Goal: Answer question/provide support

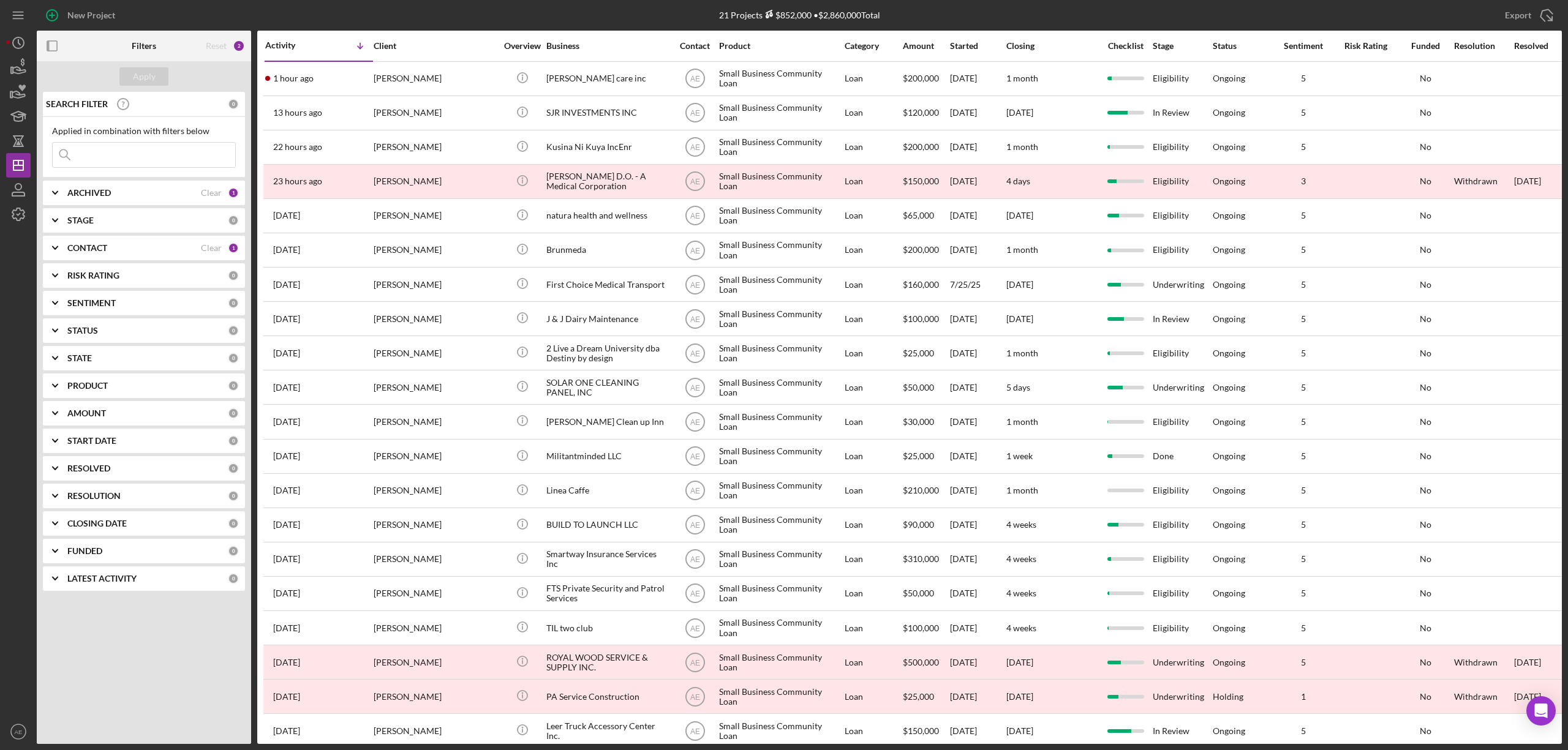
click at [135, 258] on div "CONTACT Clear 1" at bounding box center [153, 248] width 171 height 24
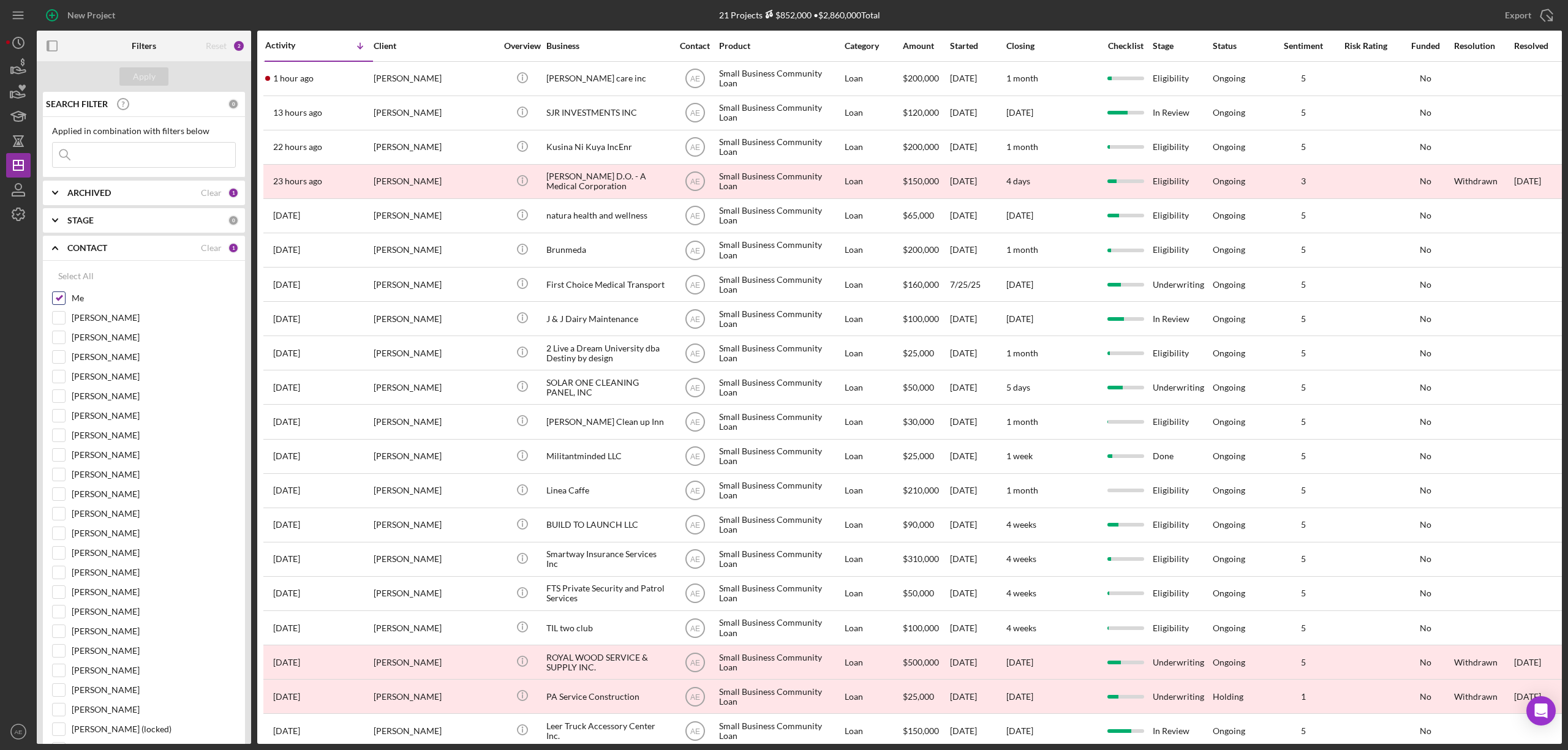
click at [59, 299] on input "Me" at bounding box center [59, 298] width 12 height 12
click at [137, 161] on input at bounding box center [144, 155] width 183 height 24
click at [57, 300] on input "Me" at bounding box center [59, 298] width 12 height 12
click at [60, 294] on input "Me" at bounding box center [59, 298] width 12 height 12
checkbox input "false"
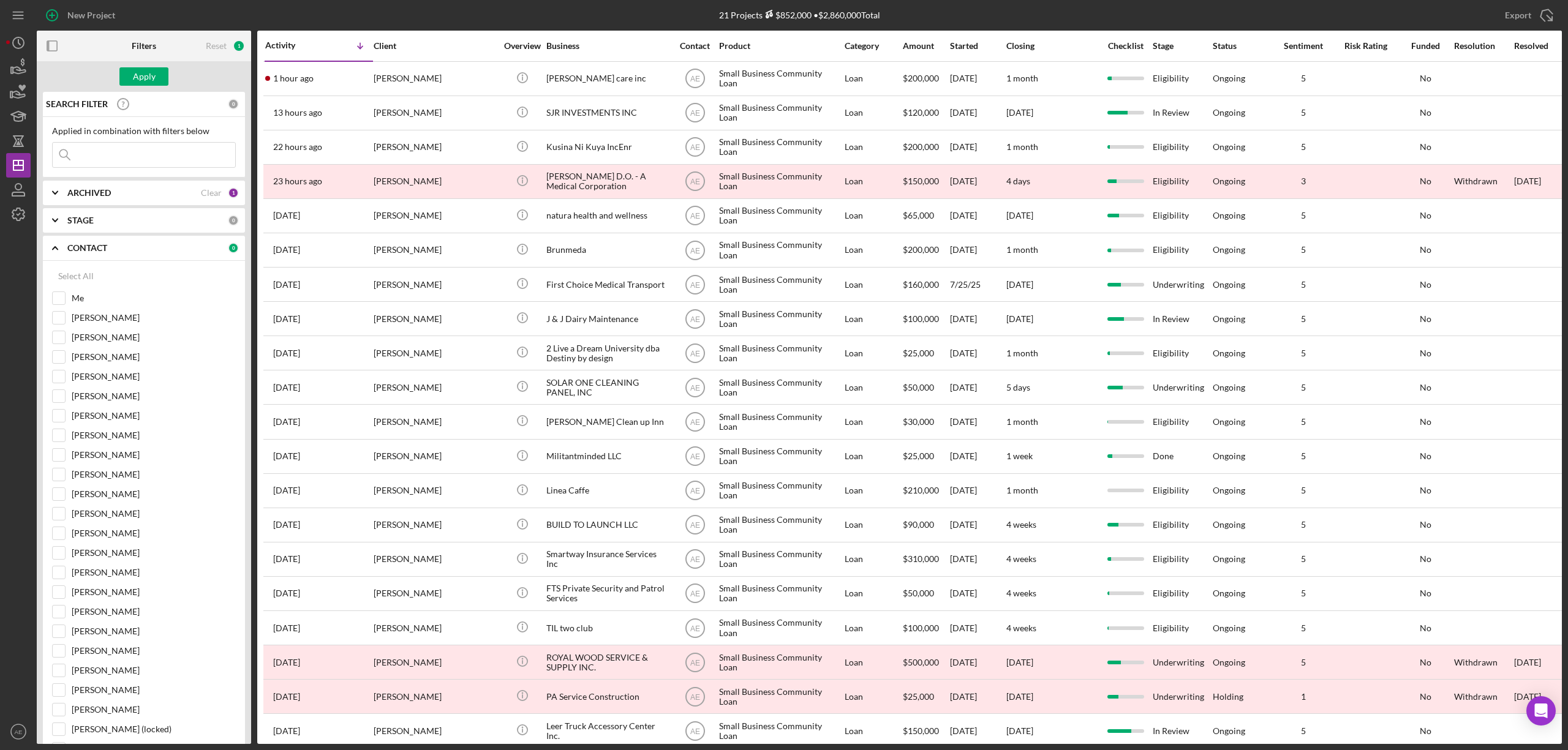
click at [99, 201] on div "ARCHIVED Clear 1" at bounding box center [153, 193] width 171 height 24
click at [62, 247] on input "Active" at bounding box center [59, 243] width 12 height 12
checkbox input "false"
click at [155, 152] on input at bounding box center [144, 155] width 183 height 24
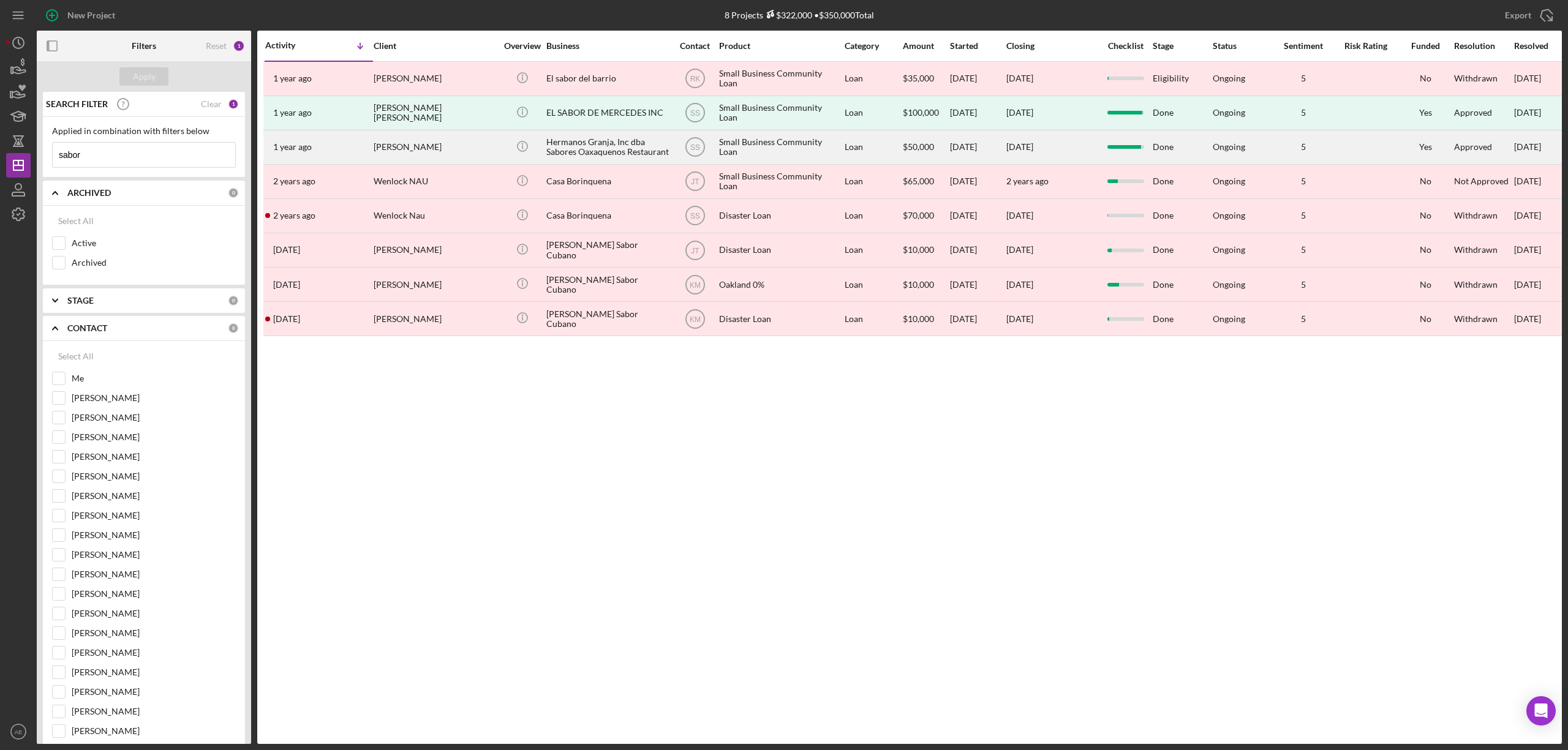
type input "sabor"
click at [606, 143] on div "Hermanos Granja, Inc dba Sabores Oaxaquenos Restaurant" at bounding box center [607, 147] width 122 height 32
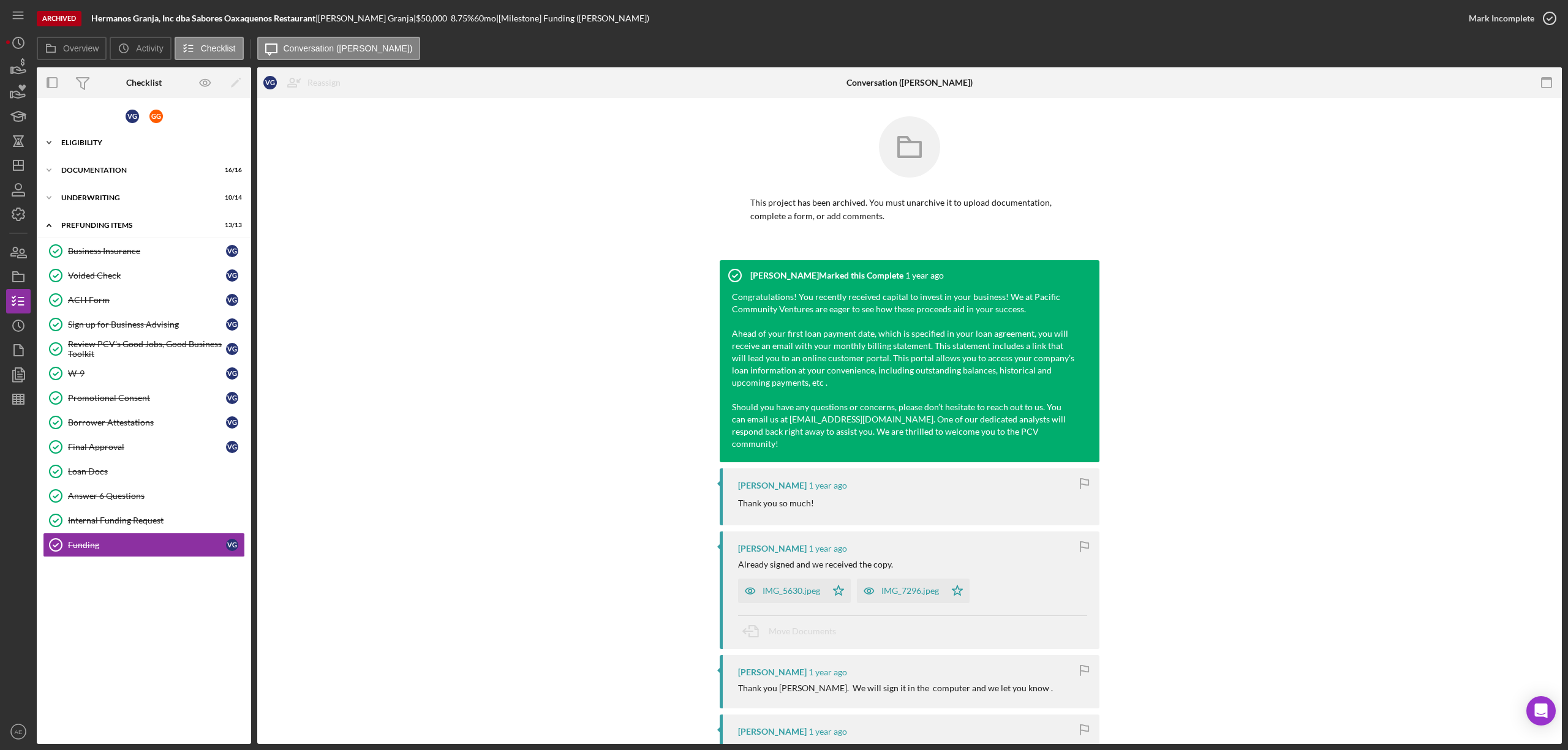
click at [86, 136] on div "Icon/Expander Eligibility 6 / 6" at bounding box center [144, 143] width 214 height 24
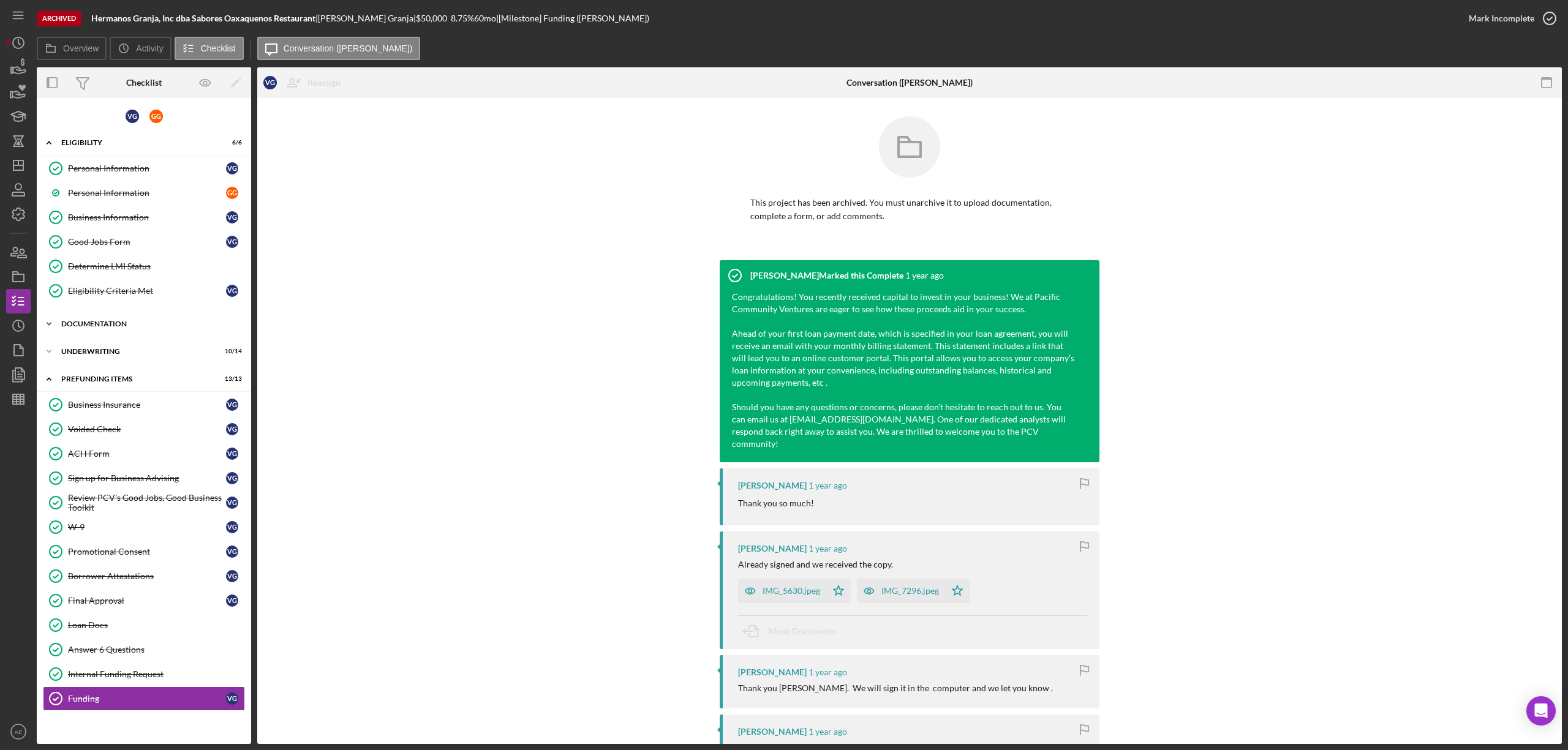
click at [115, 333] on div "Icon/Expander Documentation 16 / 16" at bounding box center [144, 324] width 214 height 24
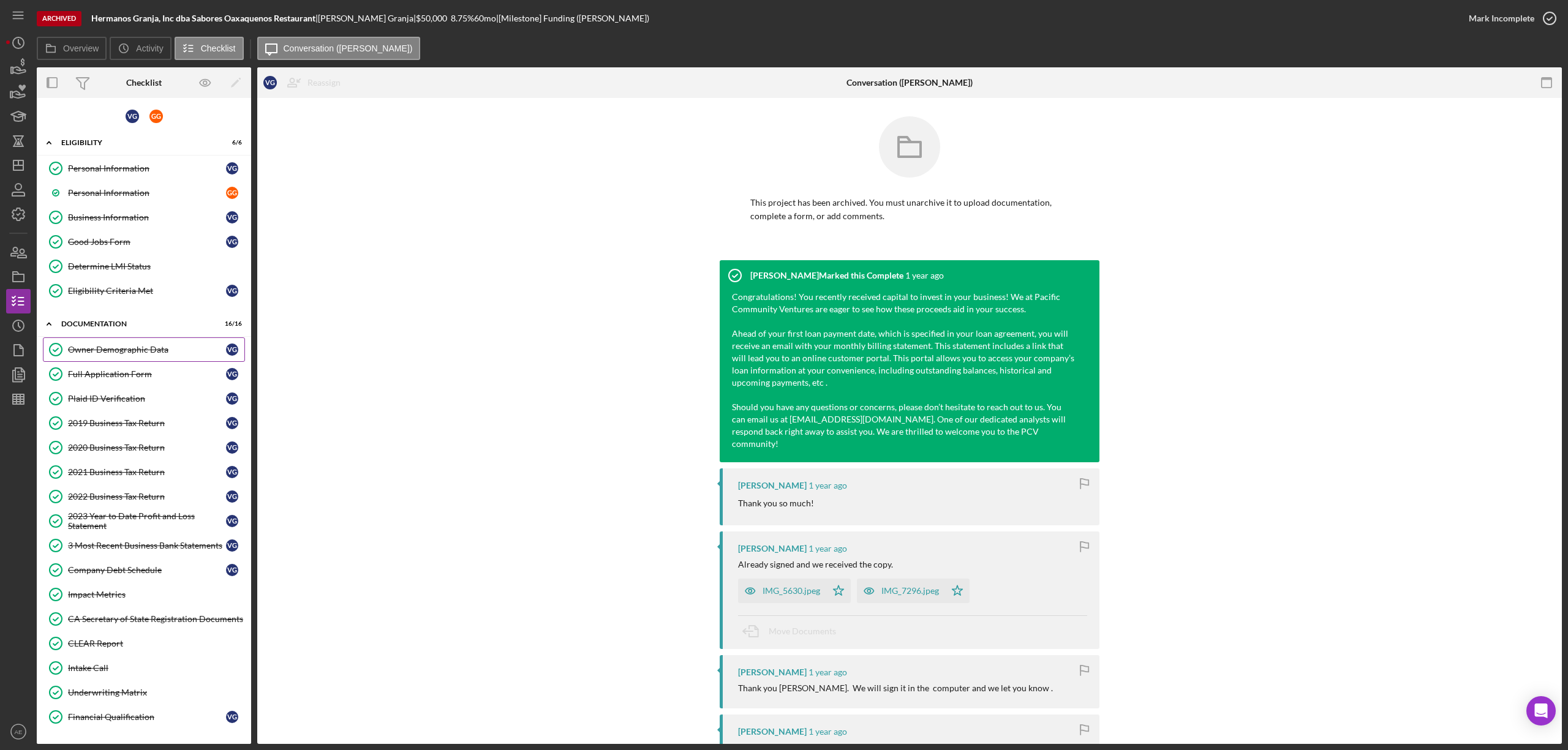
click at [116, 344] on link "Owner Demographic Data Owner Demographic Data V G" at bounding box center [144, 349] width 202 height 24
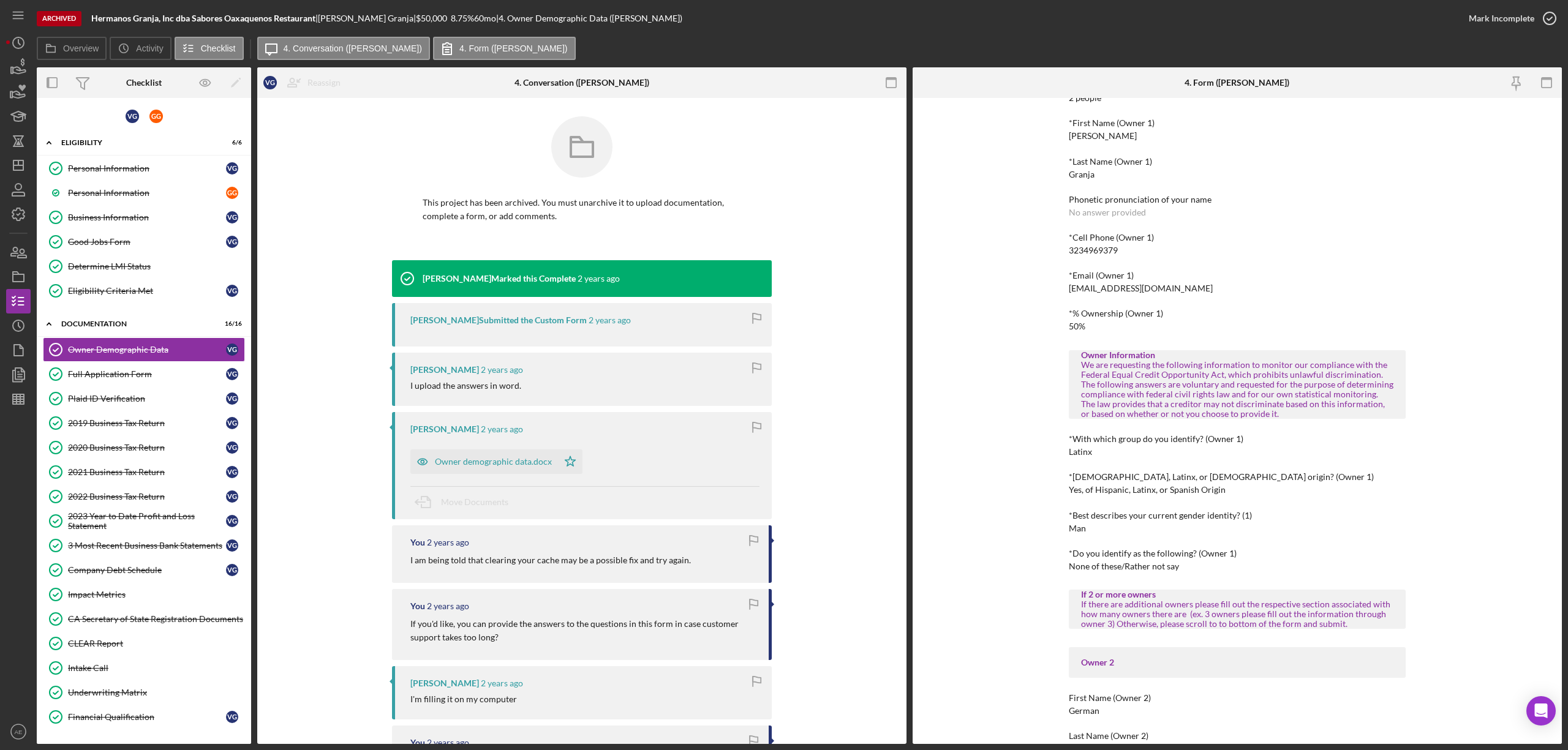
scroll to position [81, 0]
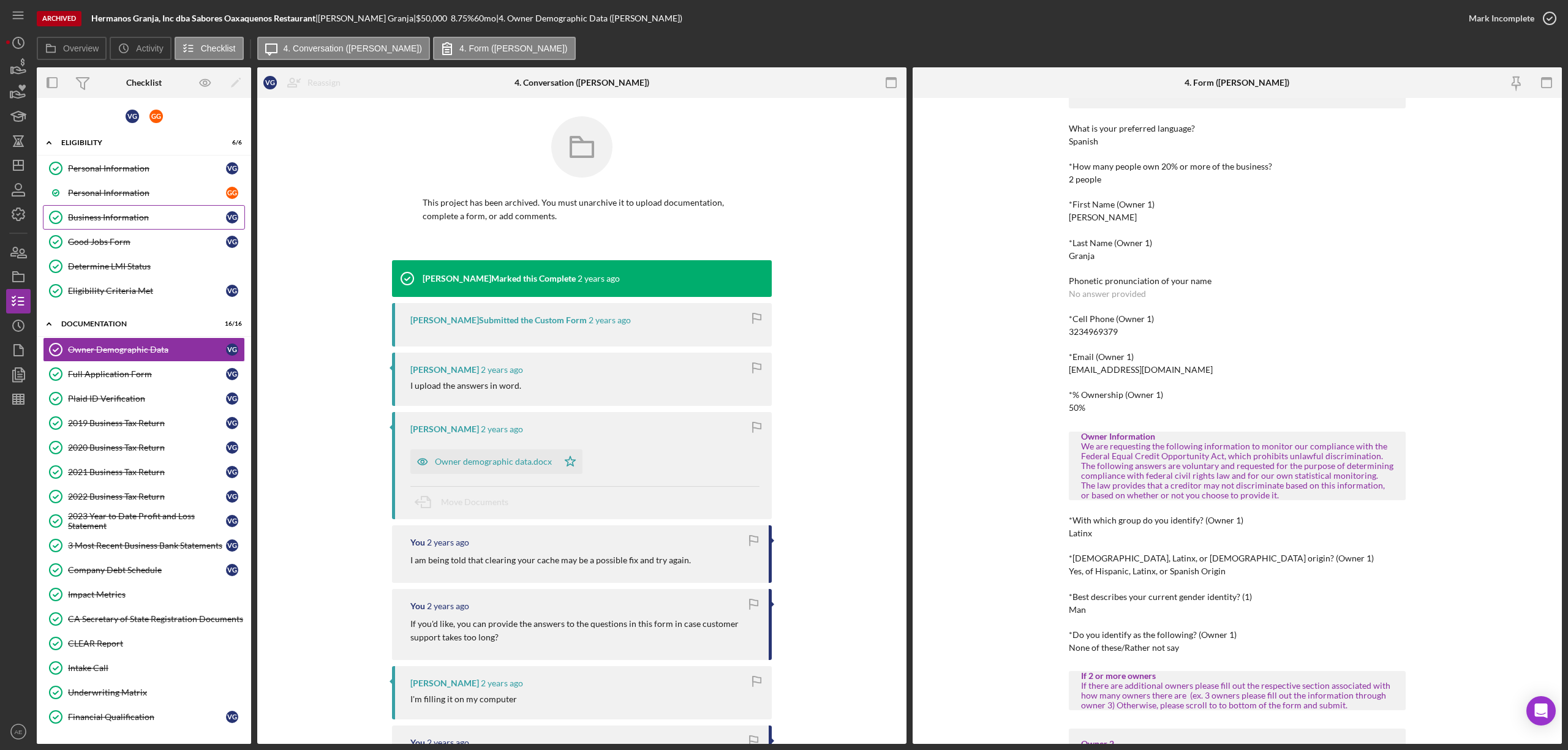
click at [128, 222] on div "Business Information" at bounding box center [147, 217] width 158 height 10
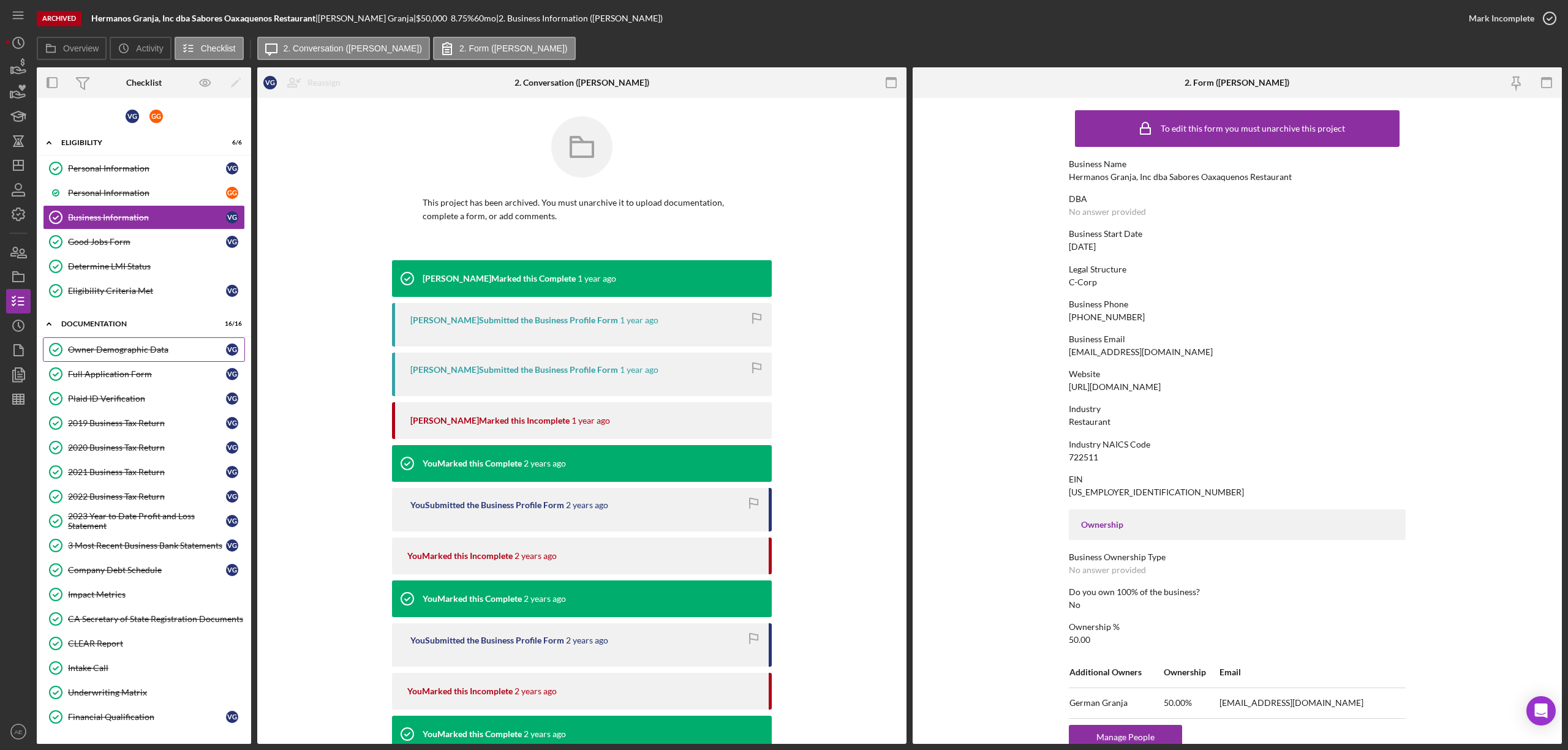
click at [155, 354] on div "Owner Demographic Data" at bounding box center [147, 349] width 158 height 10
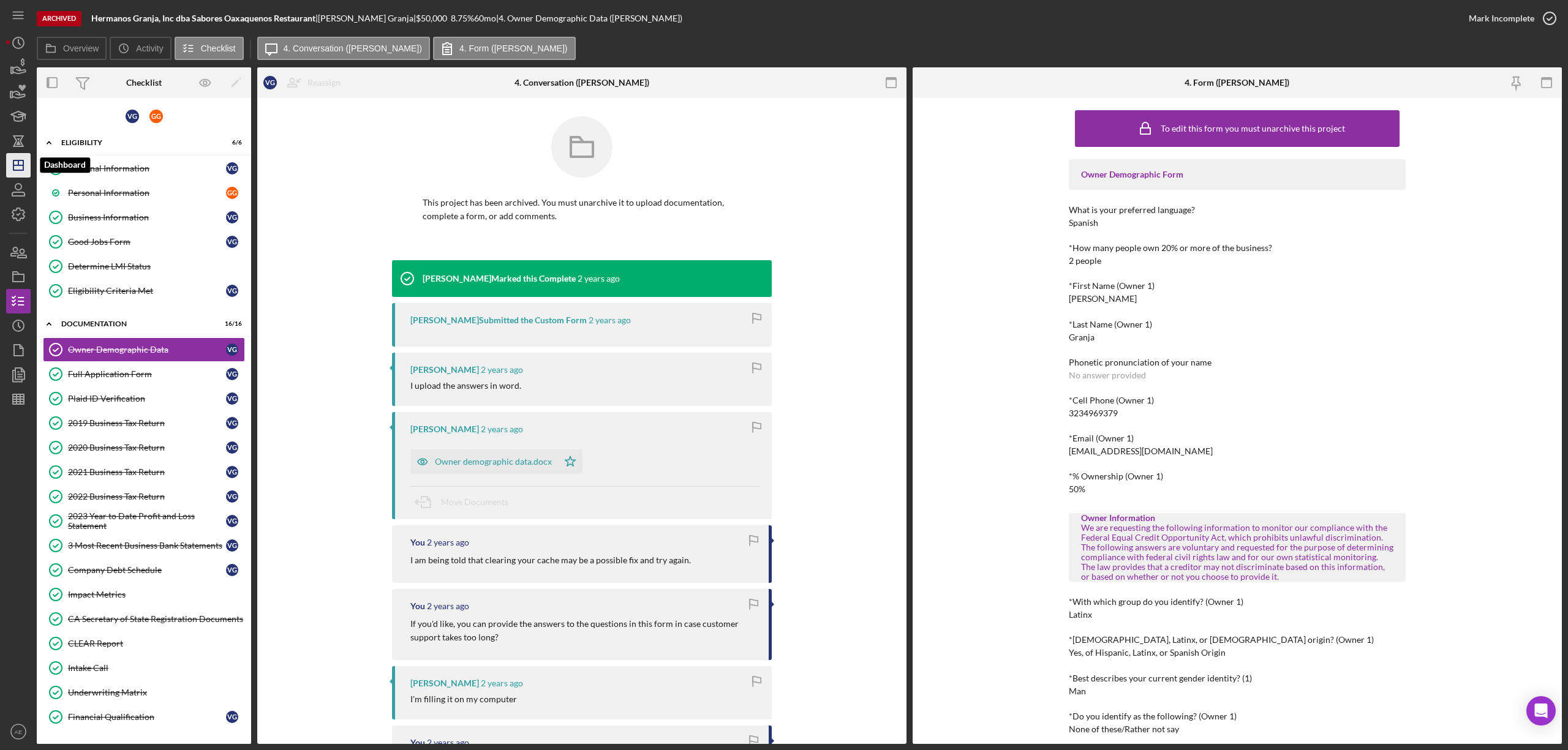
click at [18, 162] on line "button" at bounding box center [18, 163] width 0 height 5
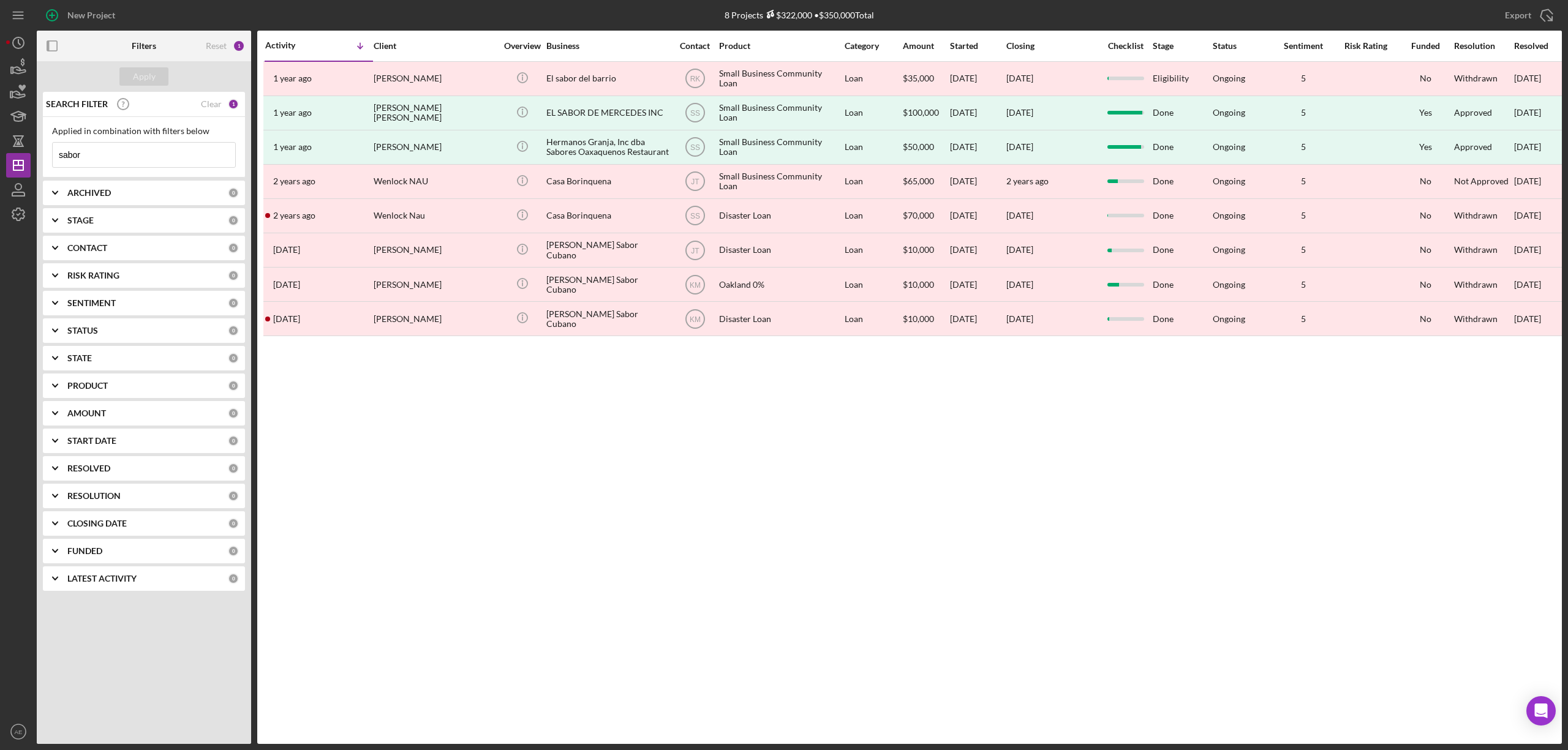
click at [137, 186] on div "ARCHIVED 0" at bounding box center [153, 193] width 171 height 24
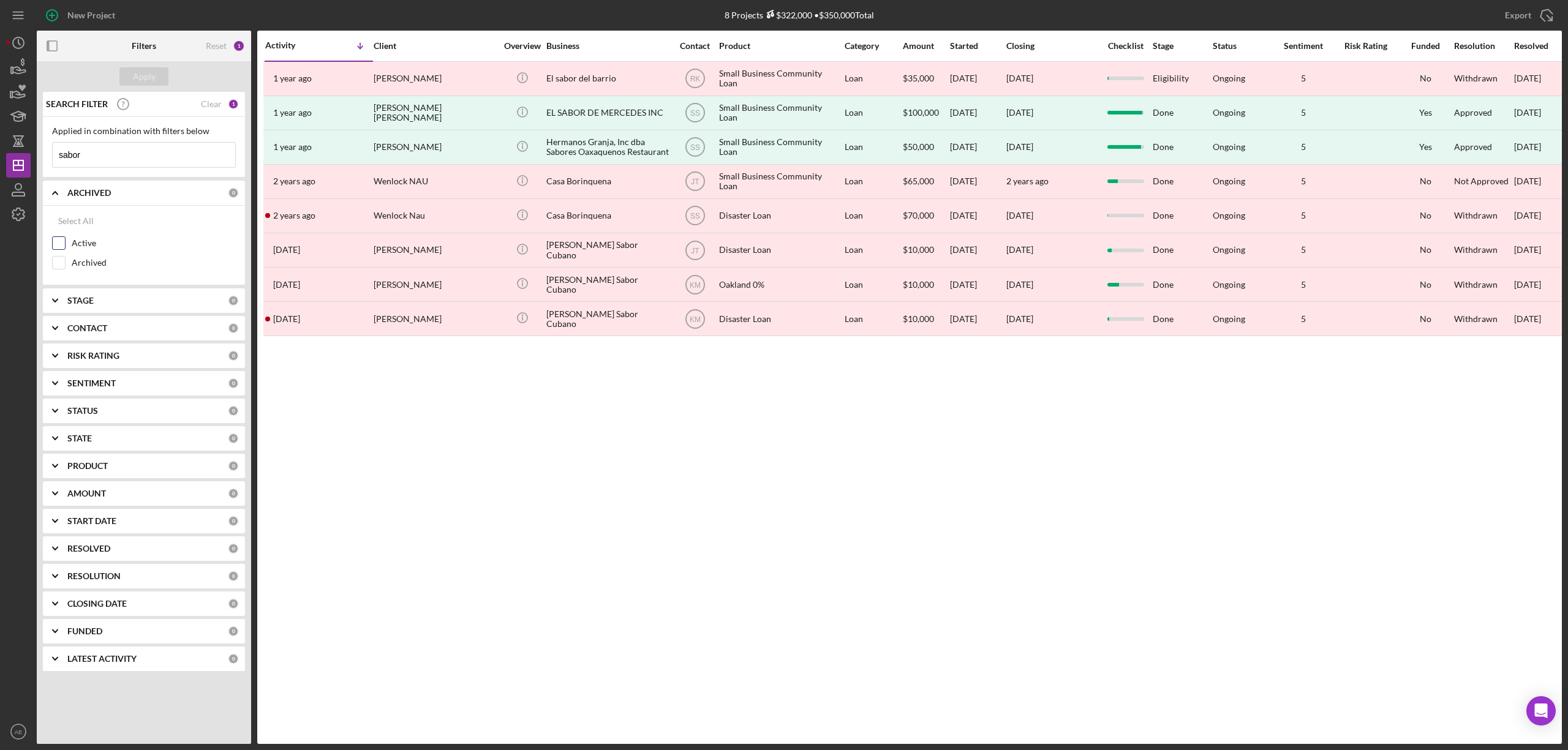
click at [60, 244] on input "Active" at bounding box center [59, 243] width 12 height 12
checkbox input "true"
click at [92, 331] on b "CONTACT" at bounding box center [87, 328] width 40 height 10
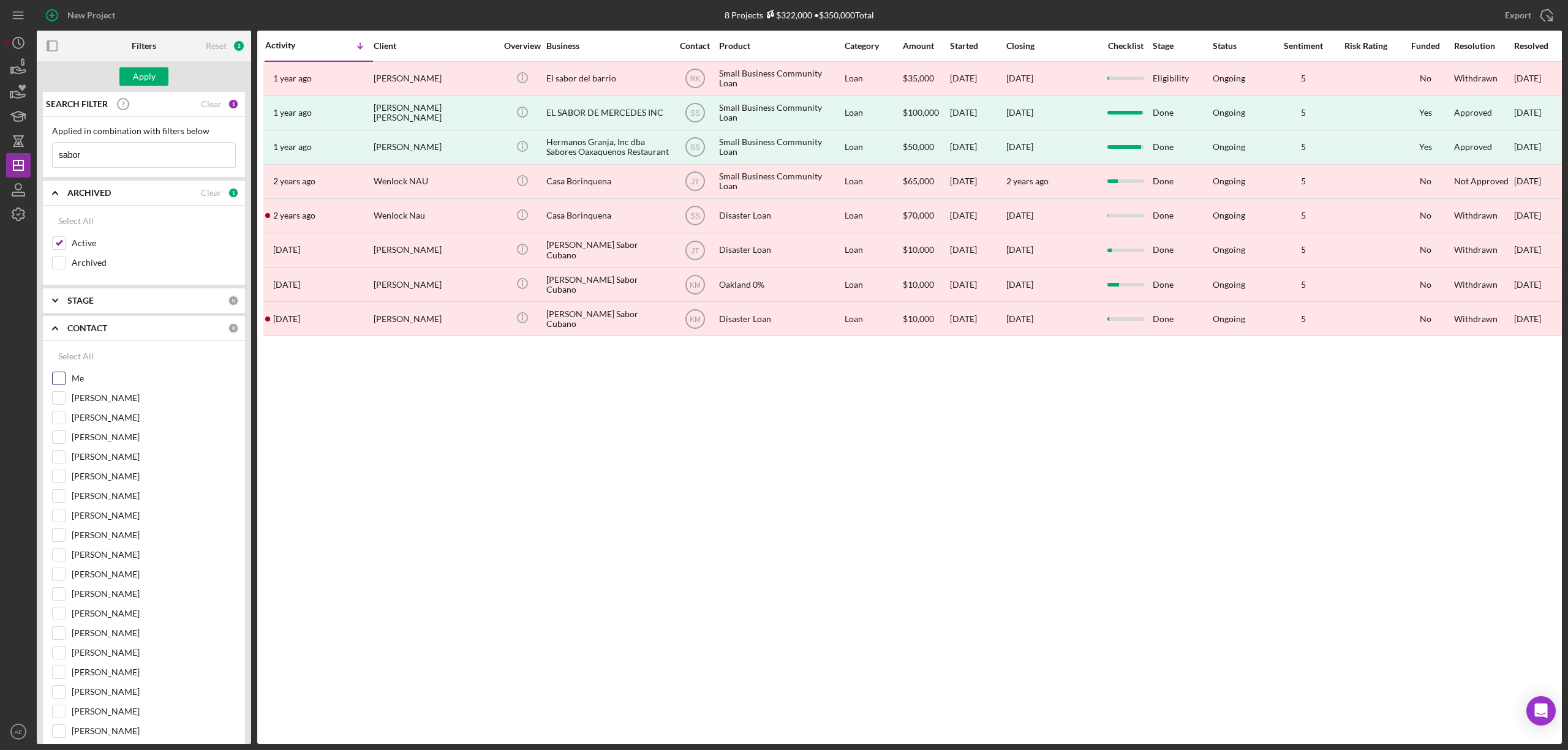
click at [61, 375] on input "Me" at bounding box center [59, 378] width 12 height 12
checkbox input "true"
click at [134, 78] on div "Apply" at bounding box center [145, 76] width 23 height 18
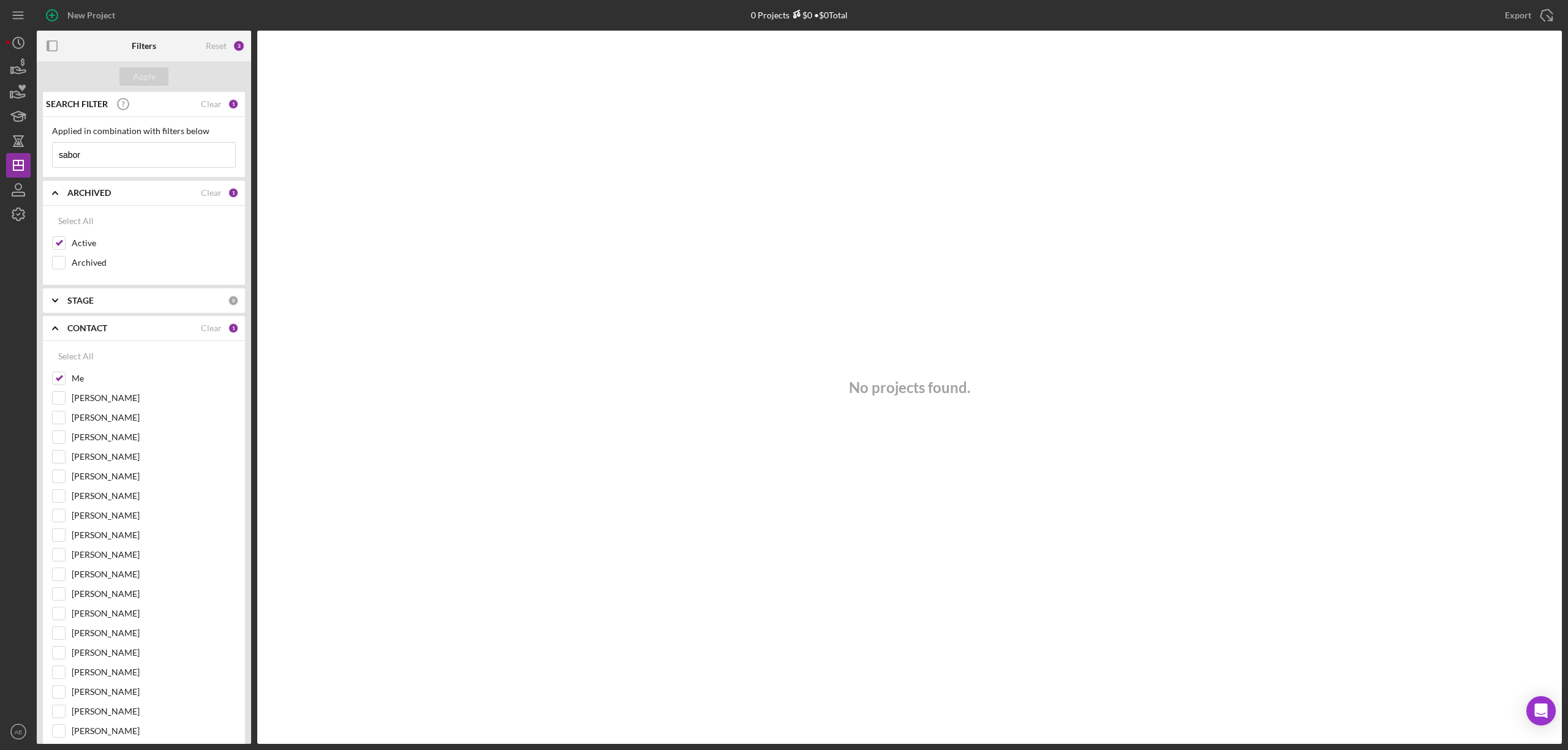
click at [192, 144] on input "sabor" at bounding box center [144, 155] width 183 height 24
click at [191, 145] on input "sabor" at bounding box center [144, 155] width 183 height 24
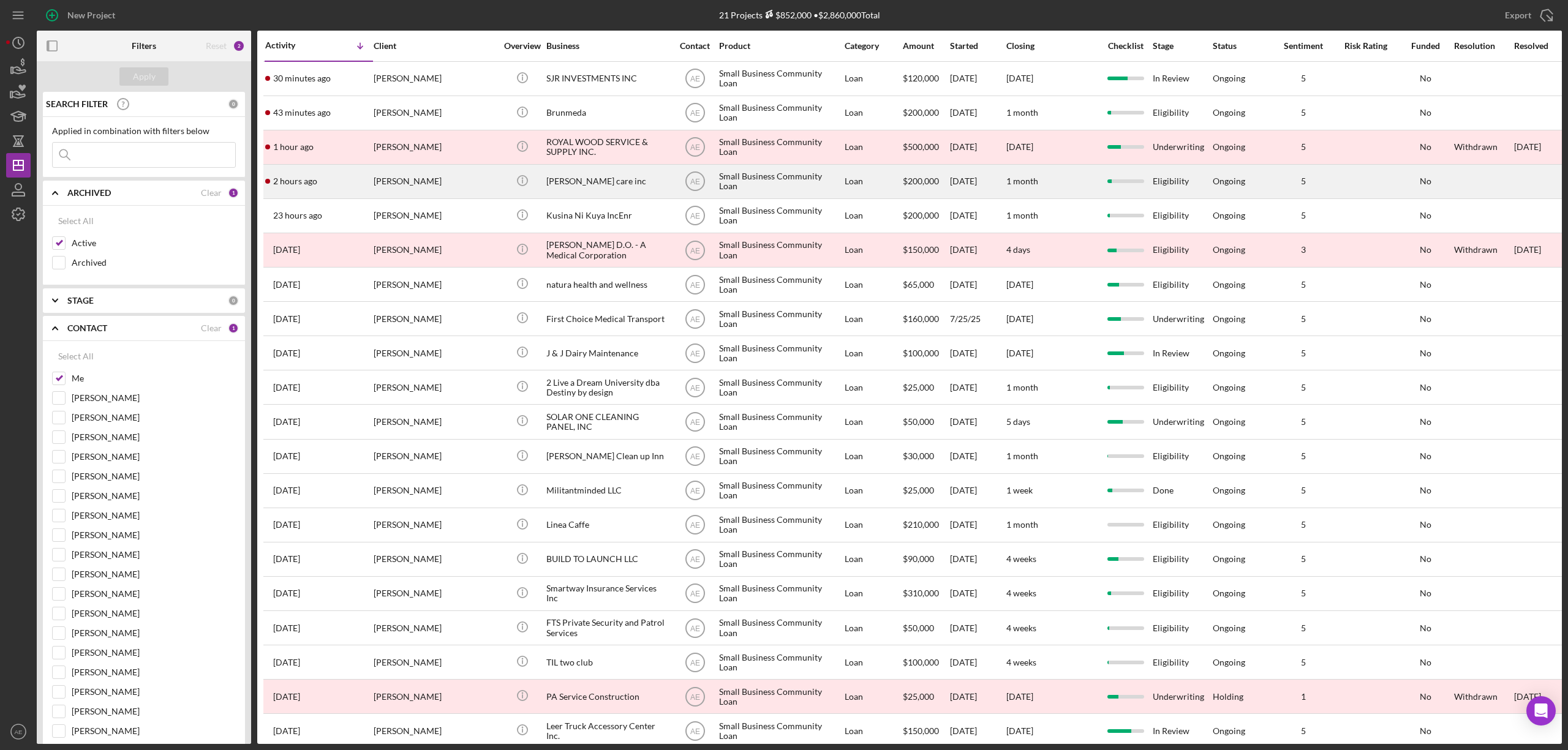
click at [407, 180] on div "[PERSON_NAME]" at bounding box center [434, 181] width 122 height 32
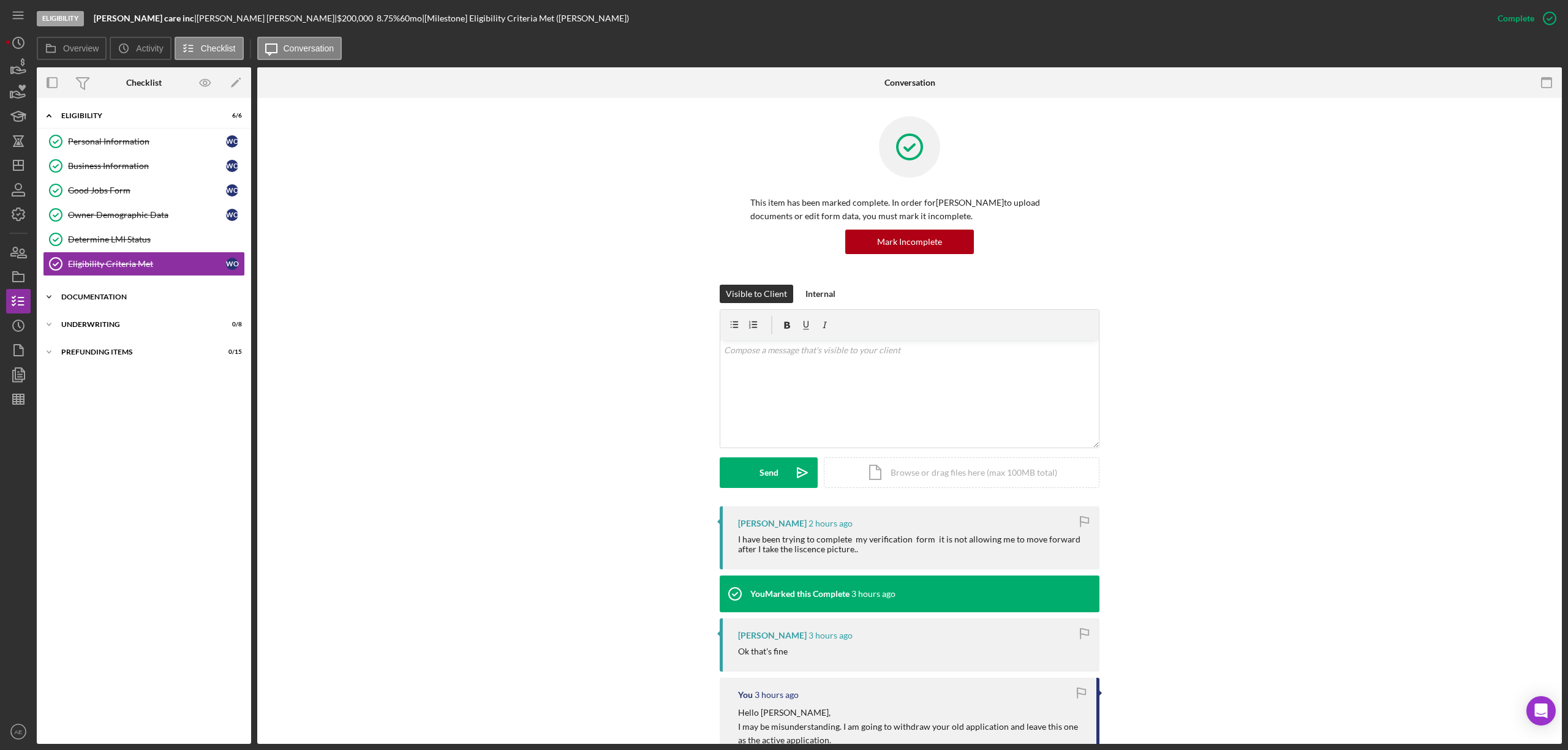
click at [170, 304] on div "Icon/Expander Documentation 0 / 20" at bounding box center [144, 297] width 214 height 24
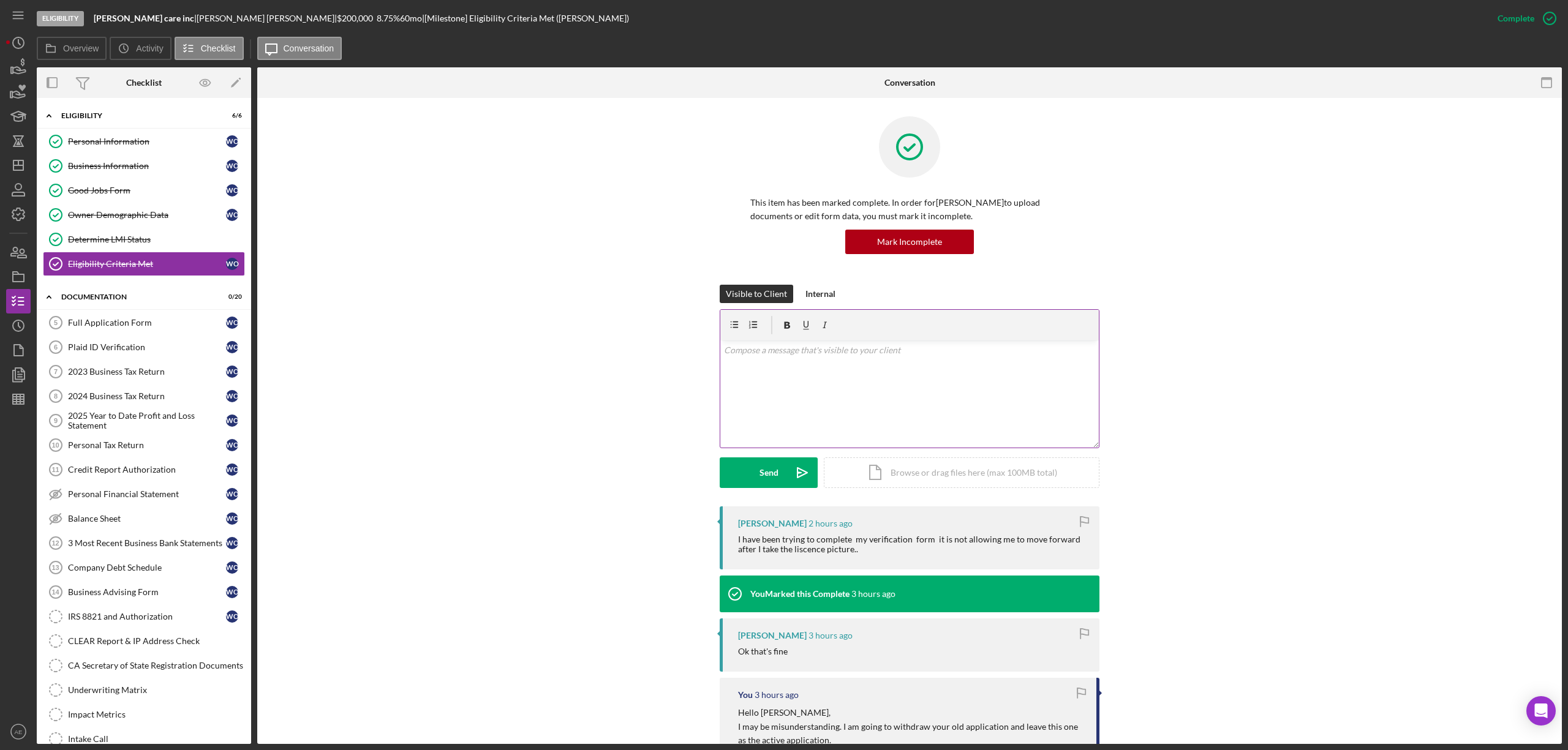
click at [855, 407] on div "v Color teal Color pink Remove color Add row above Add row below Add column bef…" at bounding box center [909, 394] width 379 height 107
click at [766, 349] on p "Are you recieving any messages or errors?" at bounding box center [909, 350] width 372 height 14
click at [776, 473] on button "Send Icon/icon-invite-send" at bounding box center [769, 472] width 98 height 31
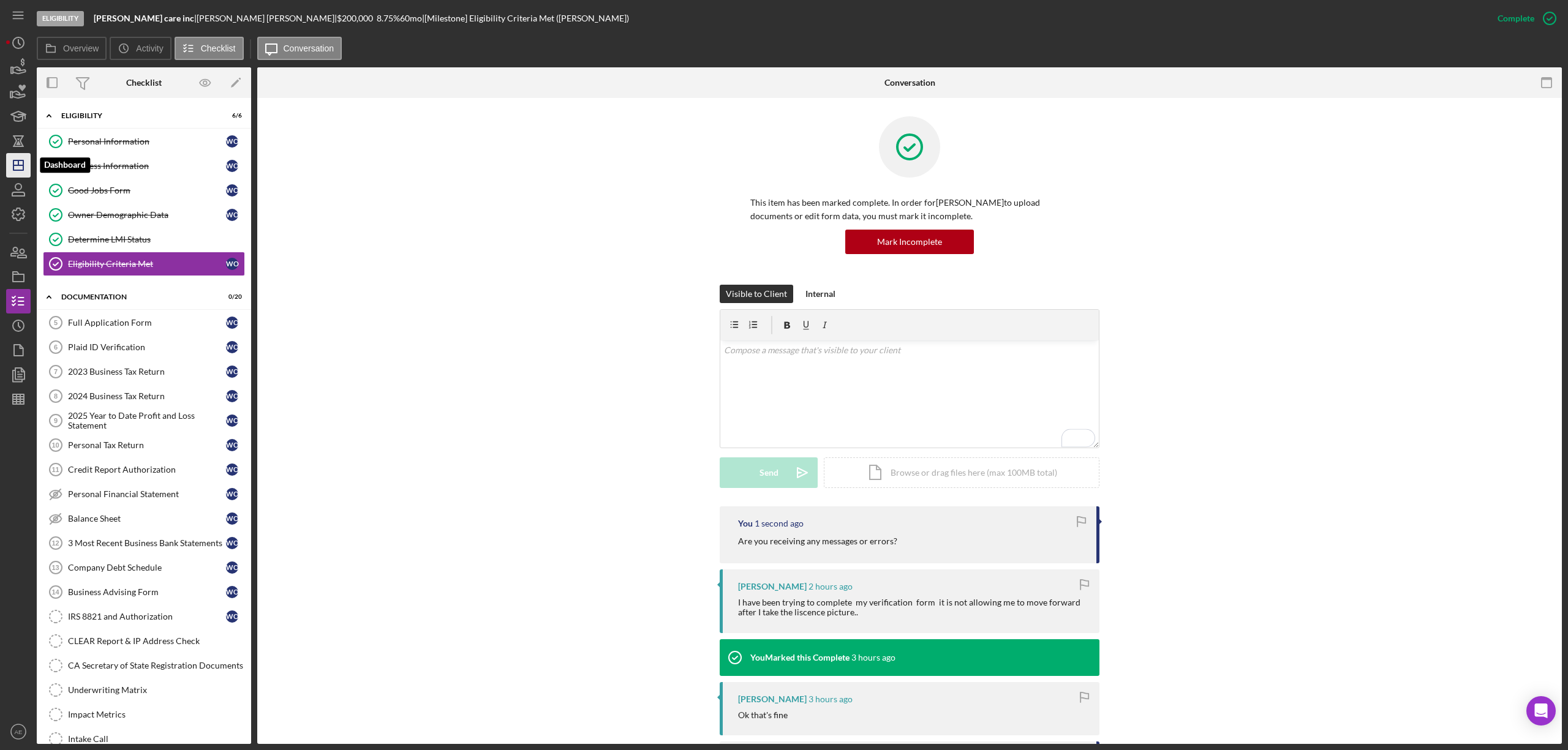
click at [24, 171] on icon "Icon/Dashboard" at bounding box center [18, 165] width 31 height 31
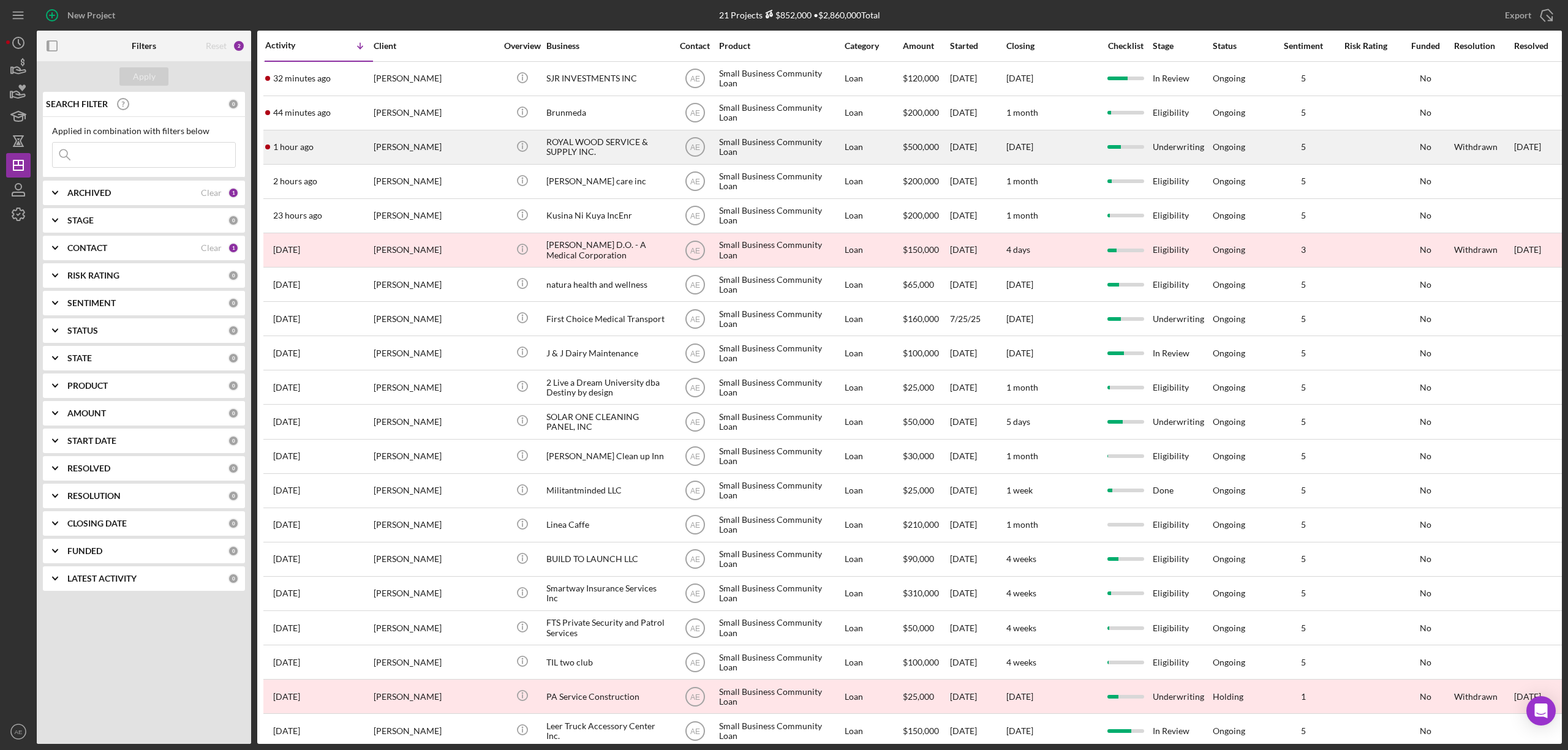
click at [434, 149] on div "[PERSON_NAME]" at bounding box center [434, 147] width 122 height 32
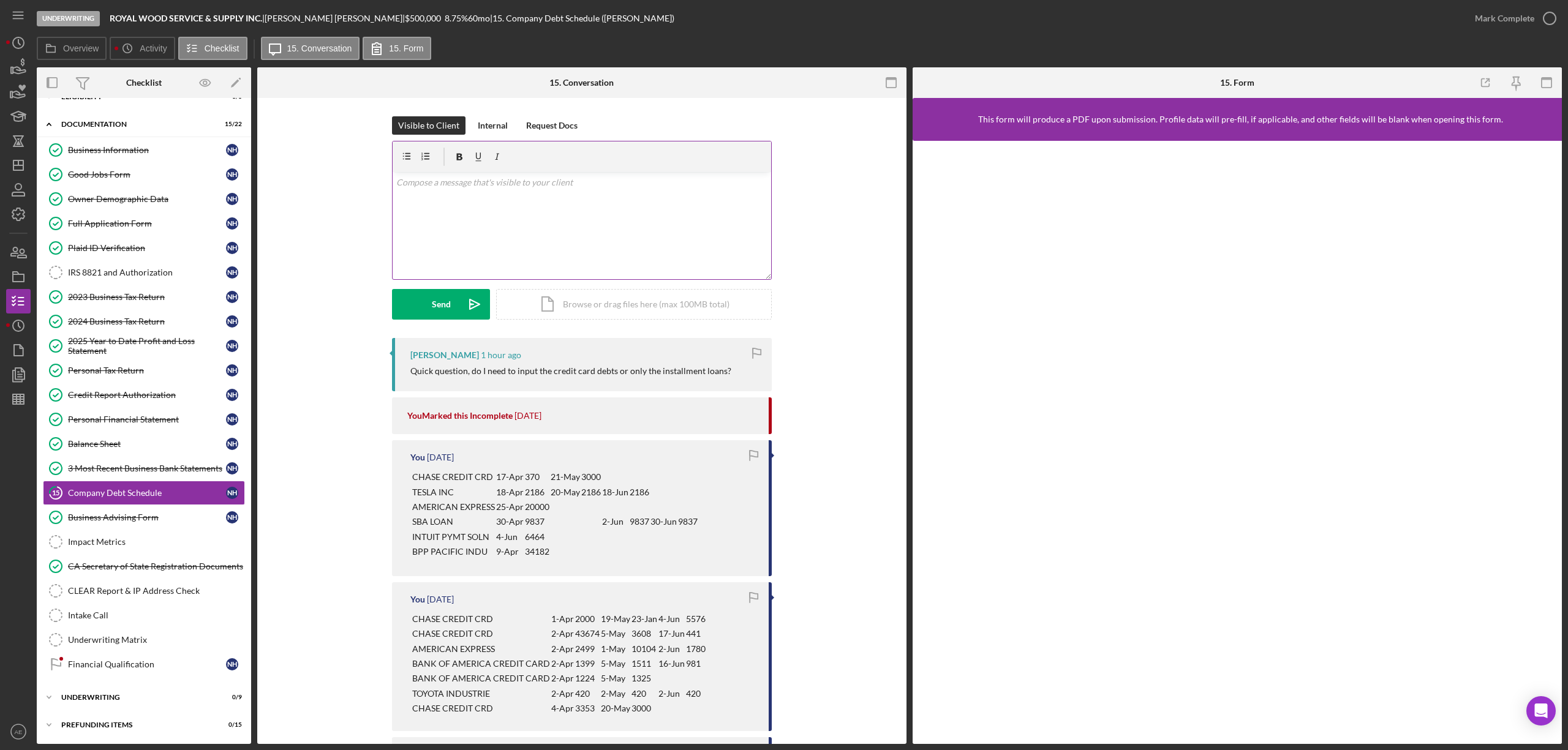
click at [512, 232] on div "v Color teal Color pink Remove color Add row above Add row below Add column bef…" at bounding box center [581, 226] width 379 height 107
click at [441, 309] on div "Send" at bounding box center [441, 304] width 19 height 31
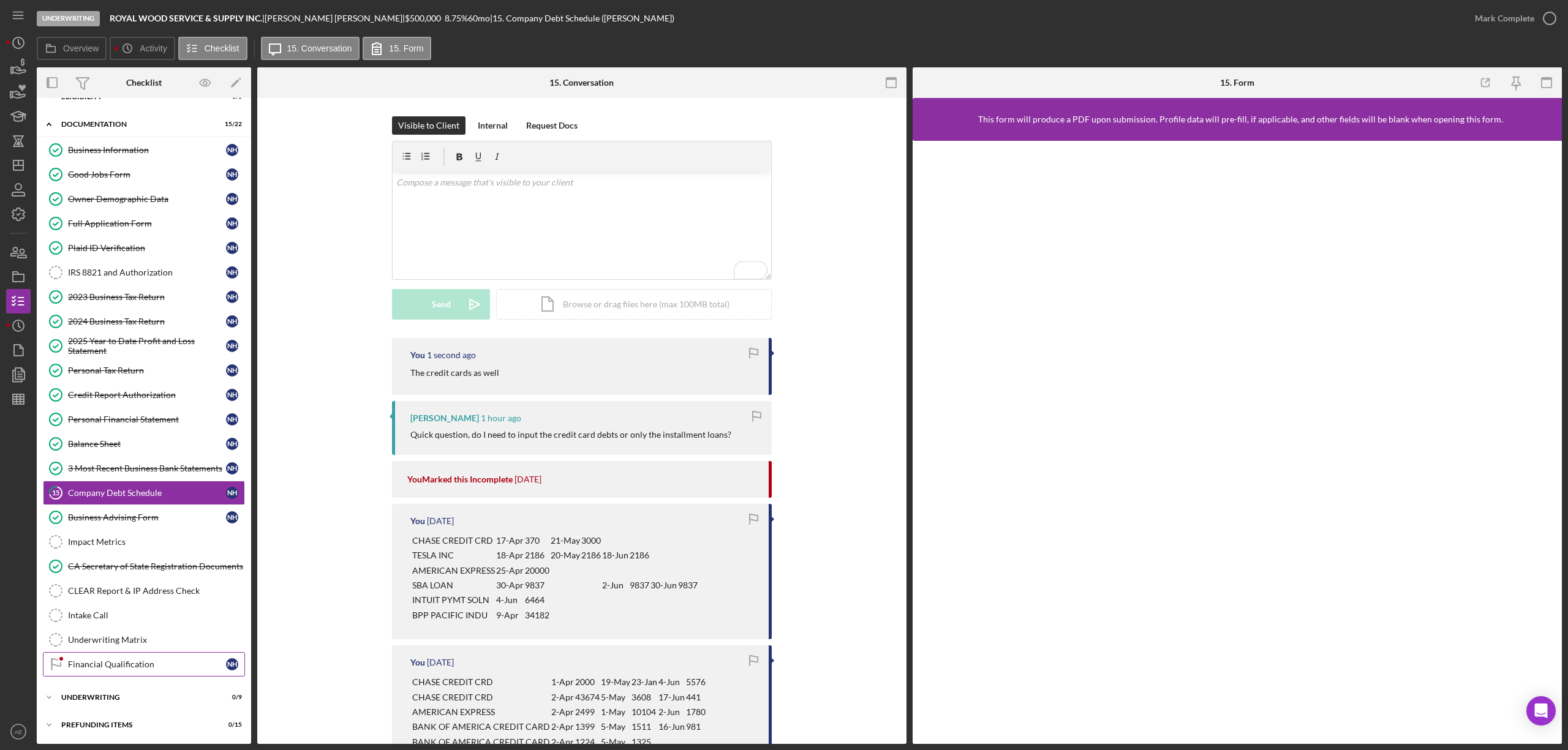
click at [142, 655] on link "Financial Qualification Financial Qualification N H" at bounding box center [144, 664] width 202 height 24
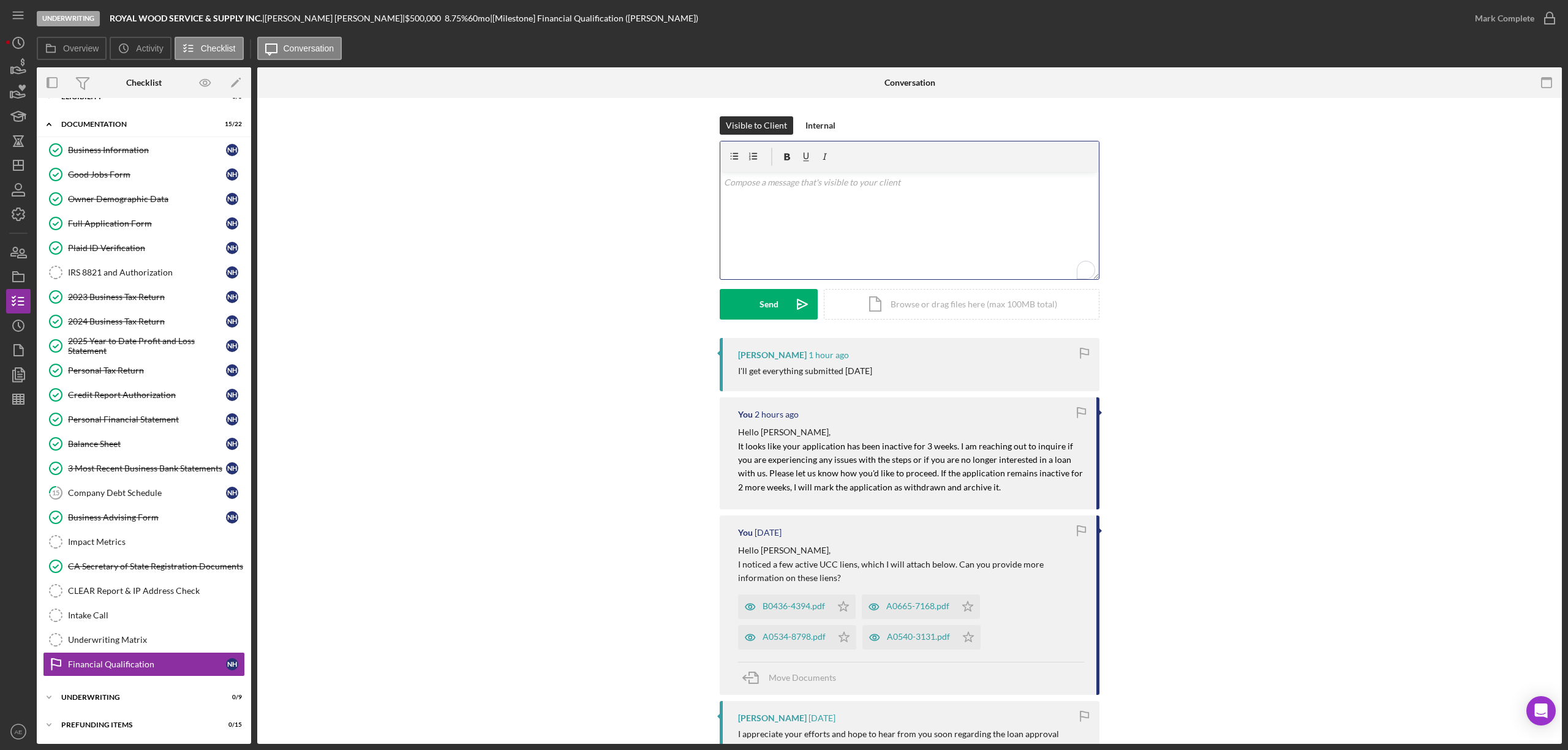
click at [760, 222] on div "v Color teal Color pink Remove color Add row above Add row below Add column bef…" at bounding box center [909, 226] width 379 height 107
click at [21, 157] on icon "Icon/Dashboard" at bounding box center [18, 165] width 31 height 31
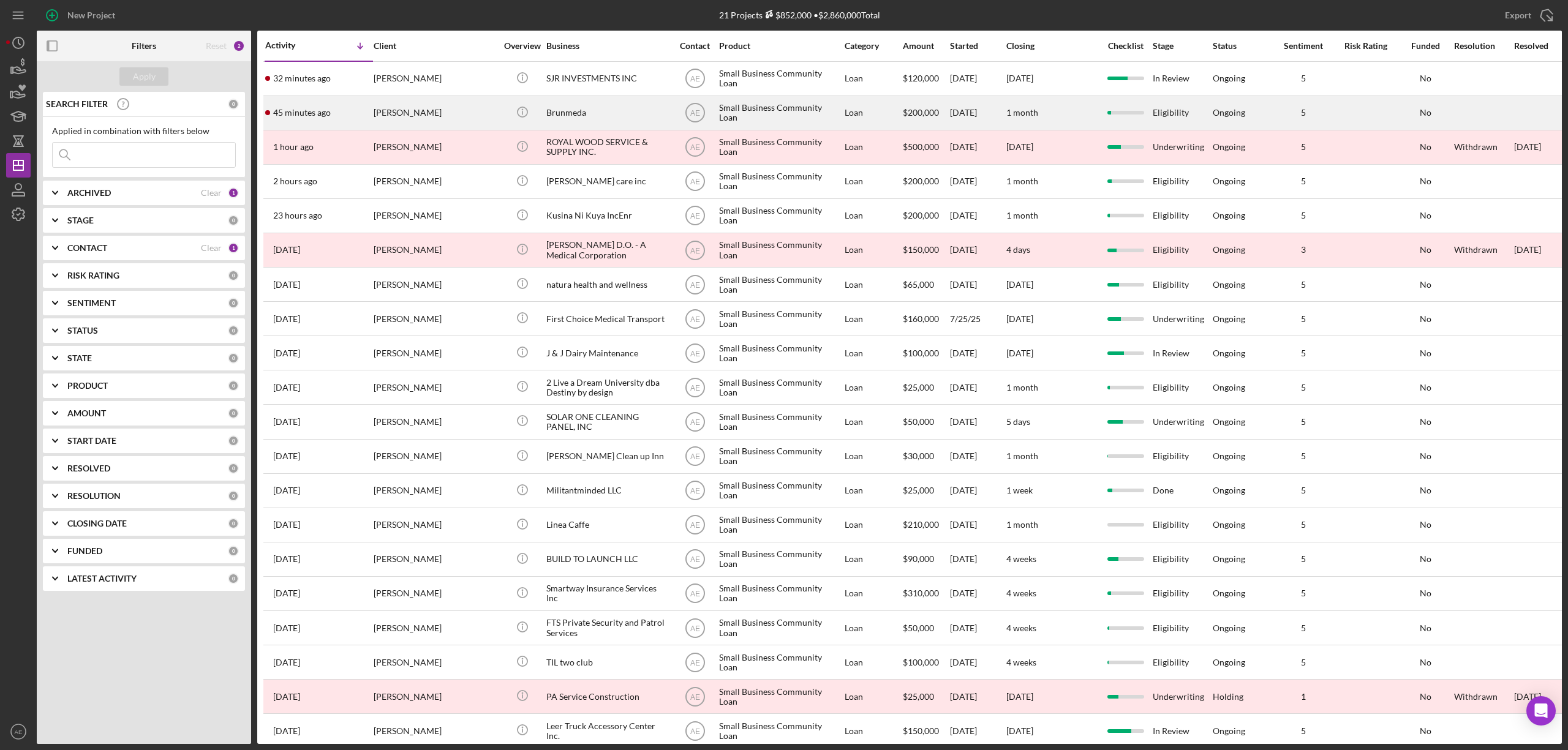
click at [452, 112] on div "[PERSON_NAME]" at bounding box center [434, 112] width 122 height 32
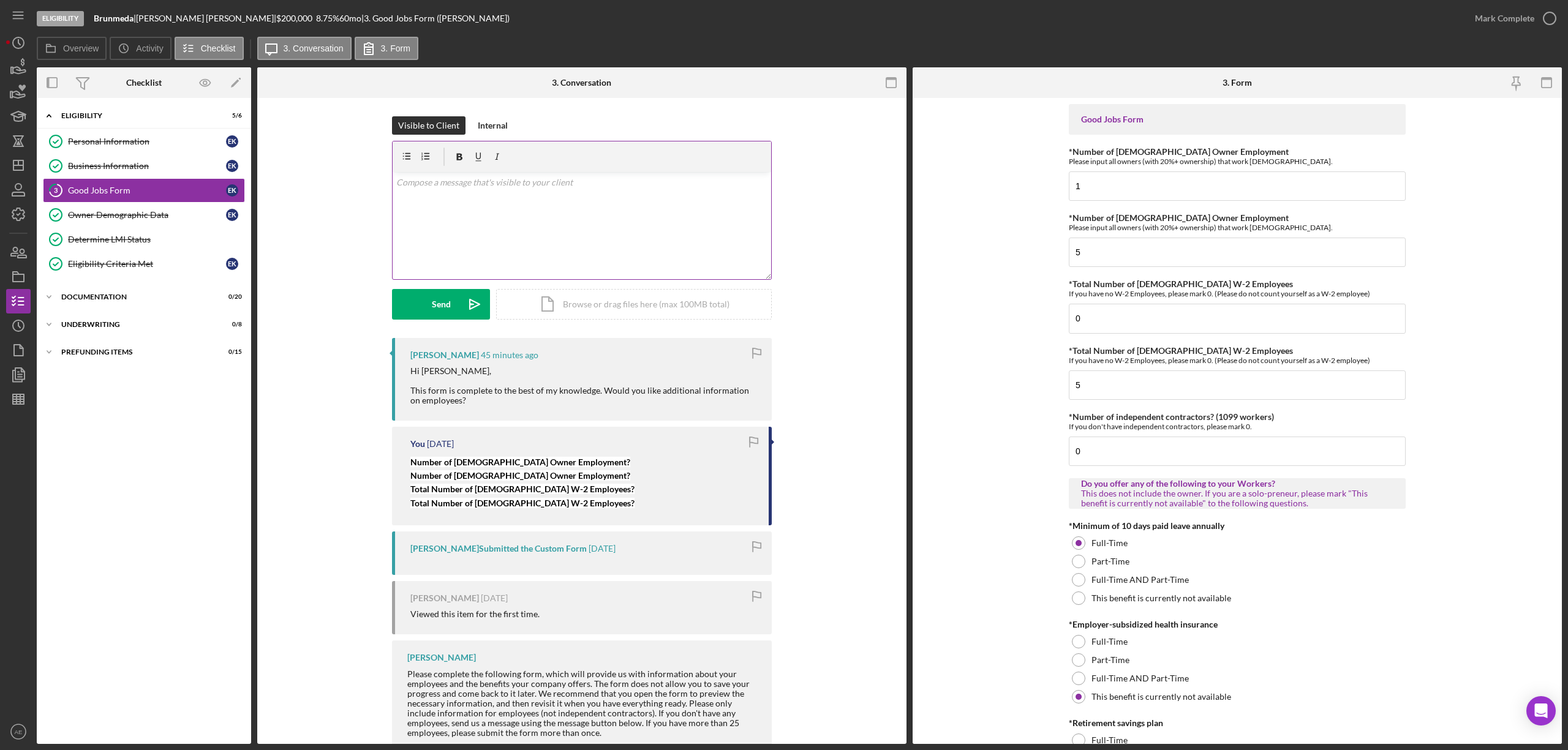
click at [506, 207] on div "v Color teal Color pink Remove color Add row above Add row below Add column bef…" at bounding box center [581, 226] width 379 height 107
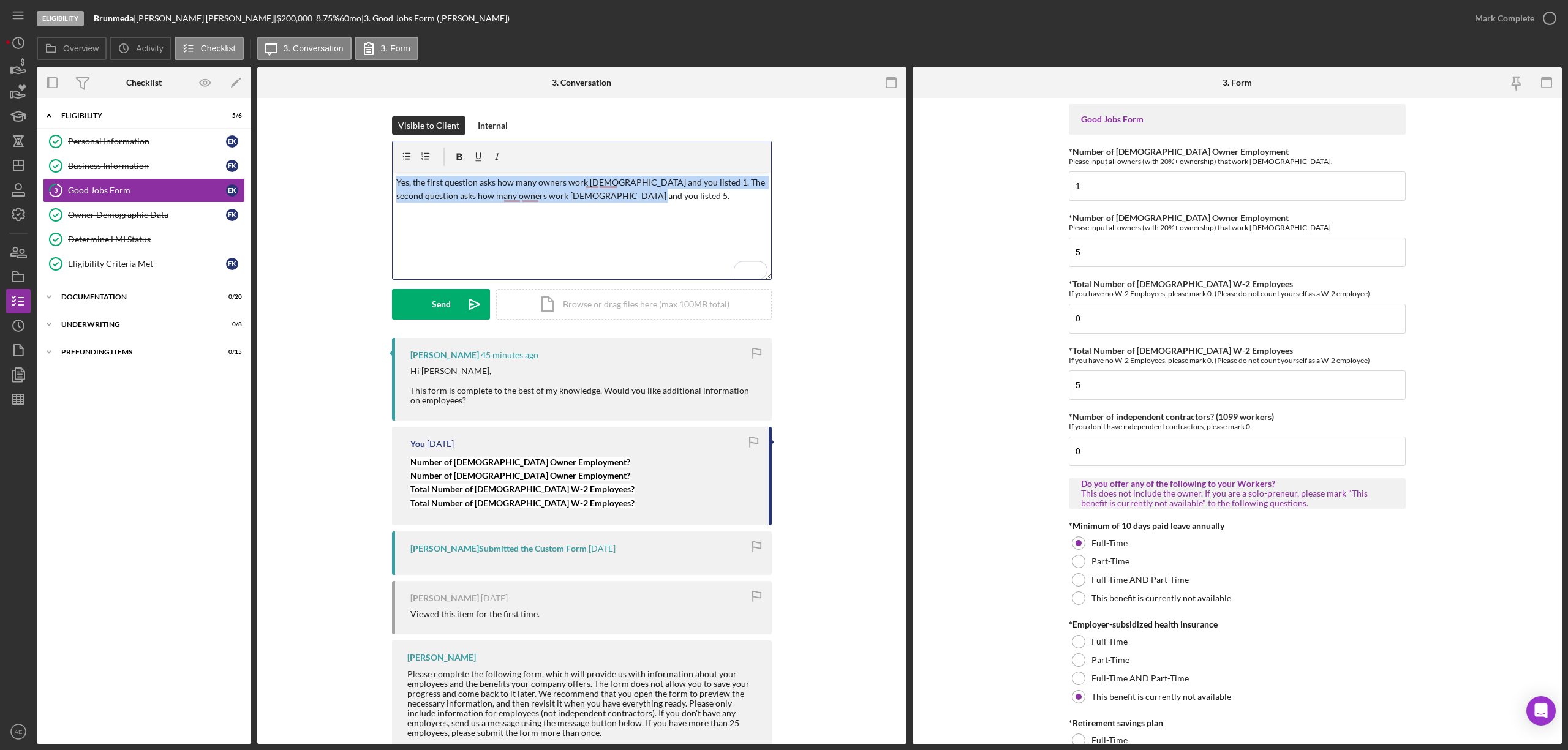
drag, startPoint x: 642, startPoint y: 197, endPoint x: 359, endPoint y: 173, distance: 284.0
click at [359, 173] on div "Visible to Client Internal v Color teal Color pink Remove color Add row above A…" at bounding box center [581, 227] width 613 height 222
copy p "Yes, the first question asks how many owners work [DEMOGRAPHIC_DATA] and you li…"
click at [131, 163] on div "Business Information" at bounding box center [147, 166] width 158 height 10
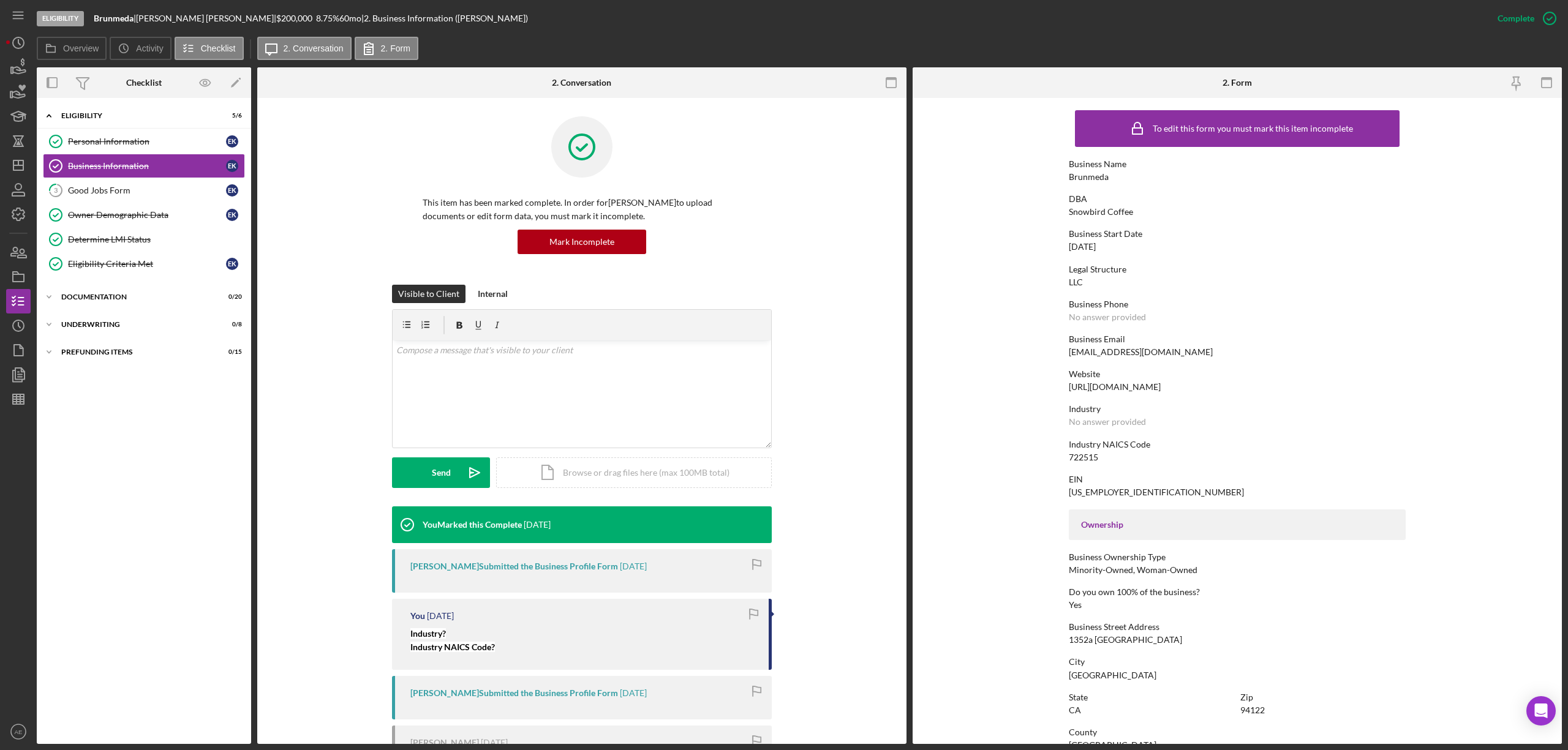
scroll to position [416, 0]
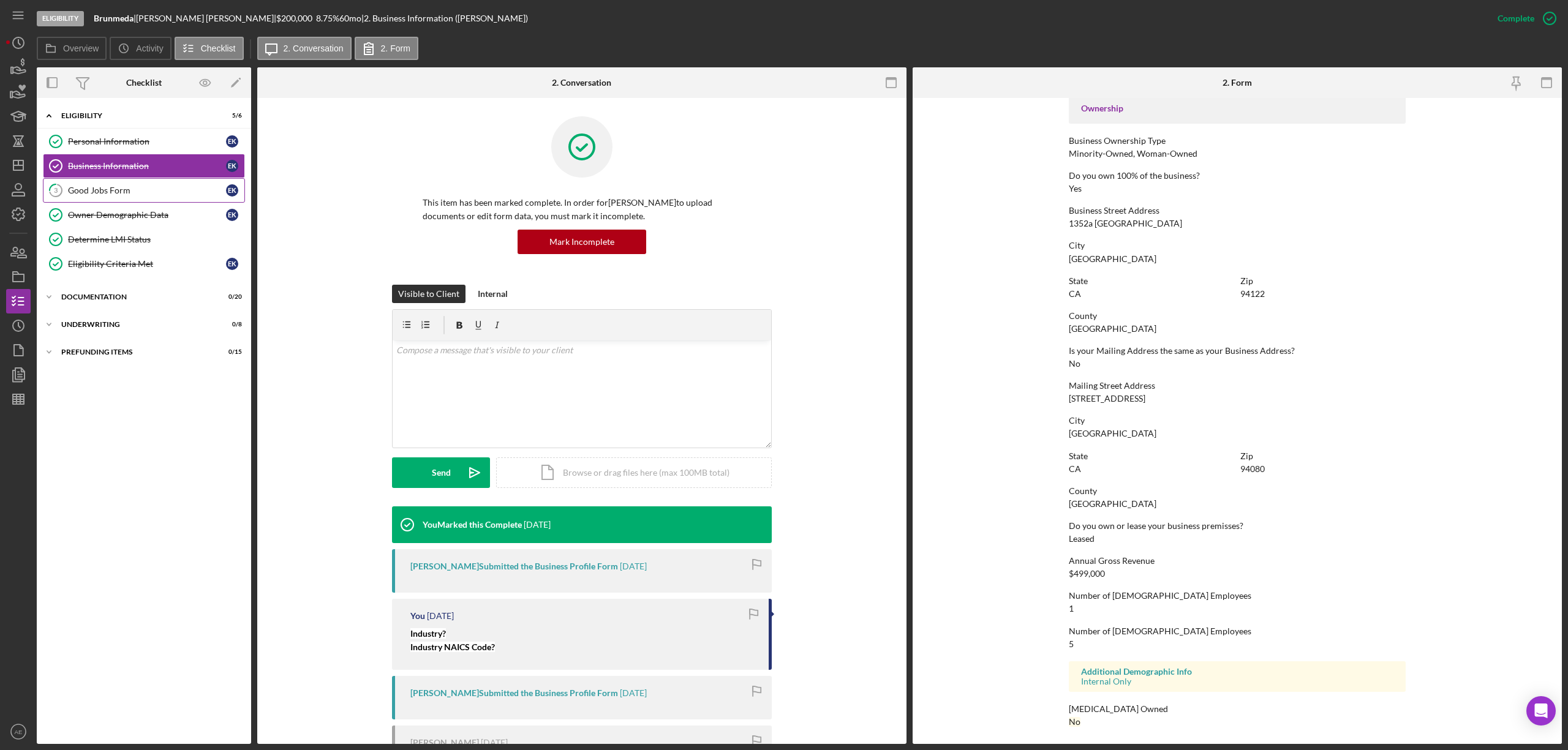
click at [124, 201] on link "3 Good Jobs Form E K" at bounding box center [144, 190] width 202 height 24
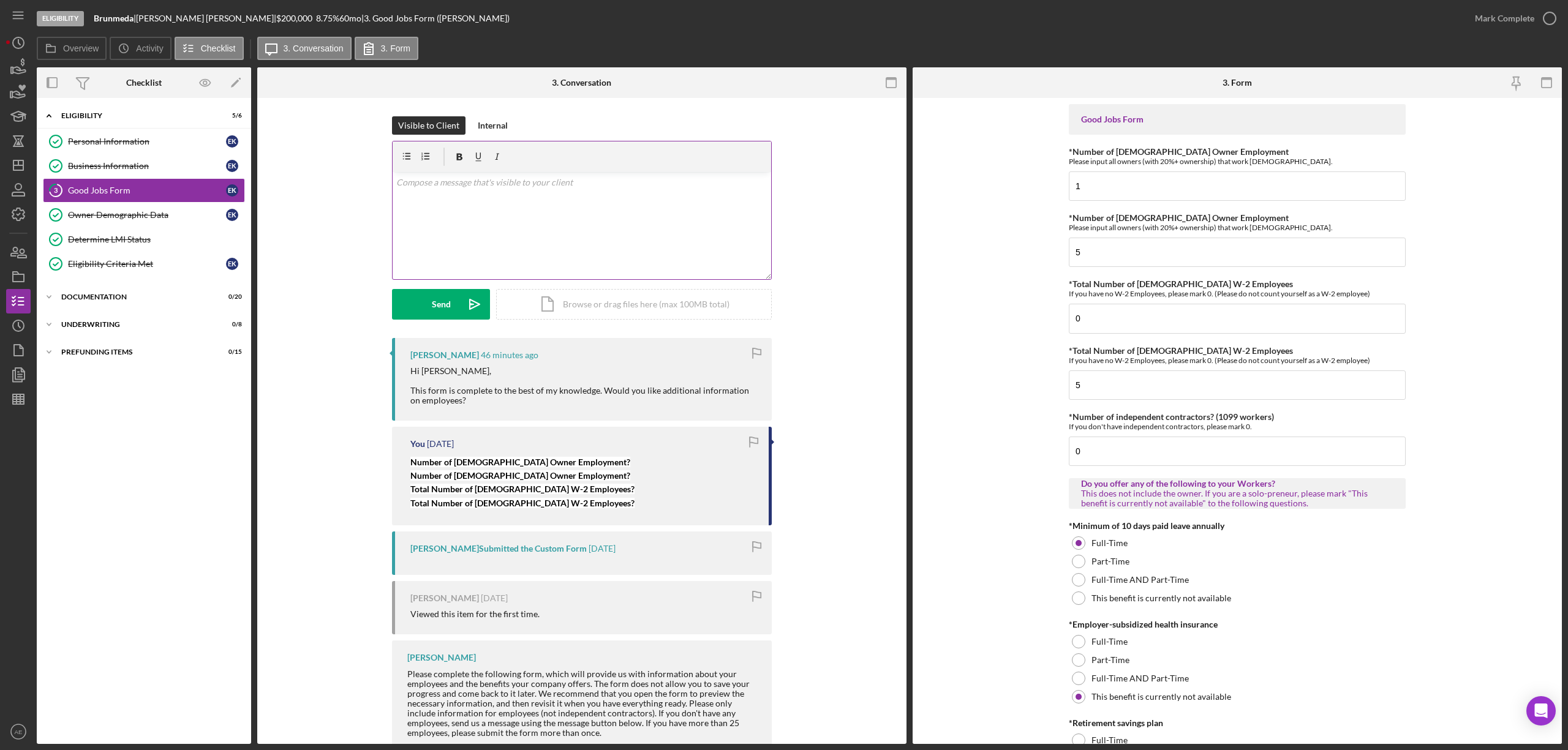
click at [483, 196] on div "v Color teal Color pink Remove color Add row above Add row below Add column bef…" at bounding box center [581, 226] width 379 height 107
paste div "To enrich screen reader interactions, please activate Accessibility in Grammarl…"
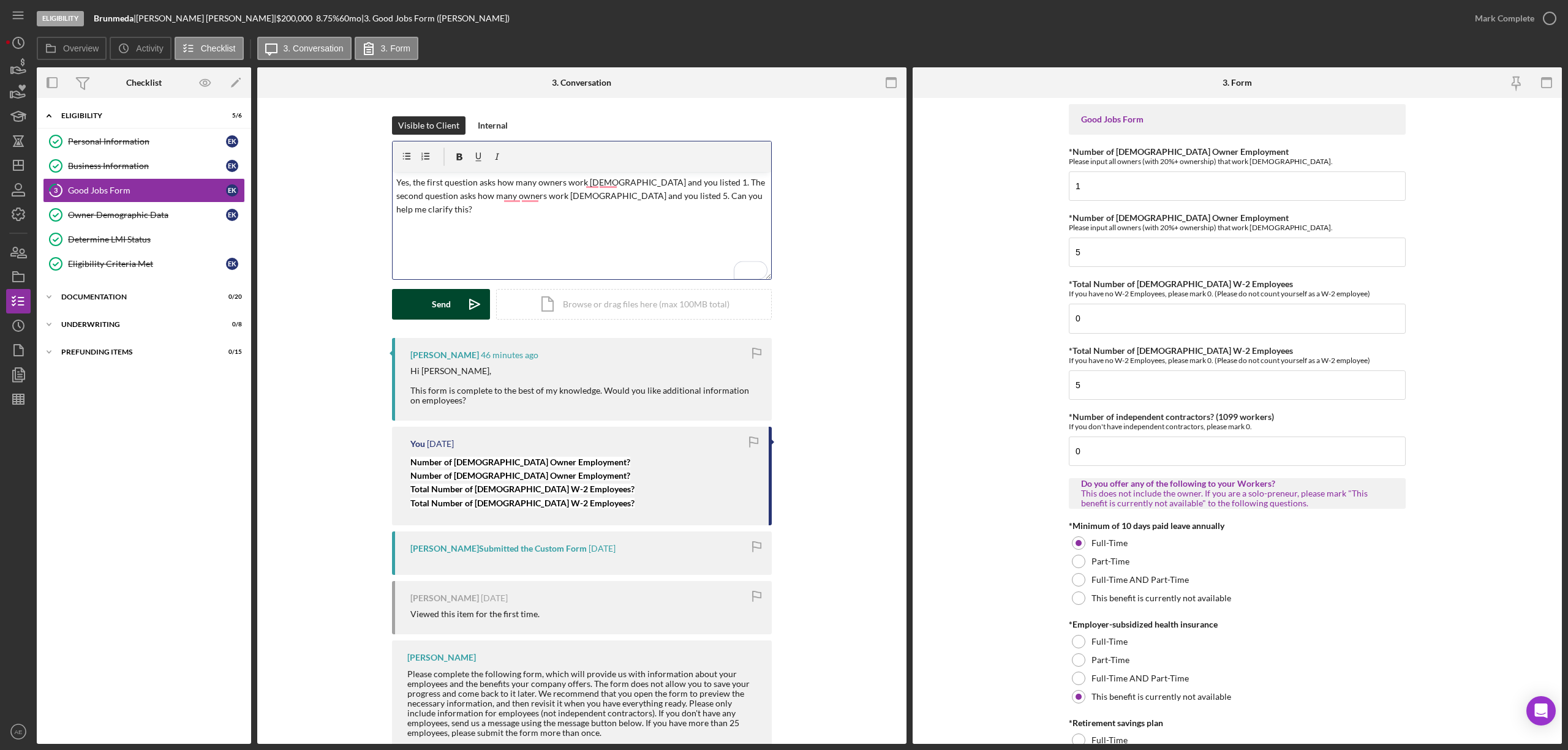
click at [477, 316] on icon "Icon/icon-invite-send" at bounding box center [474, 304] width 31 height 31
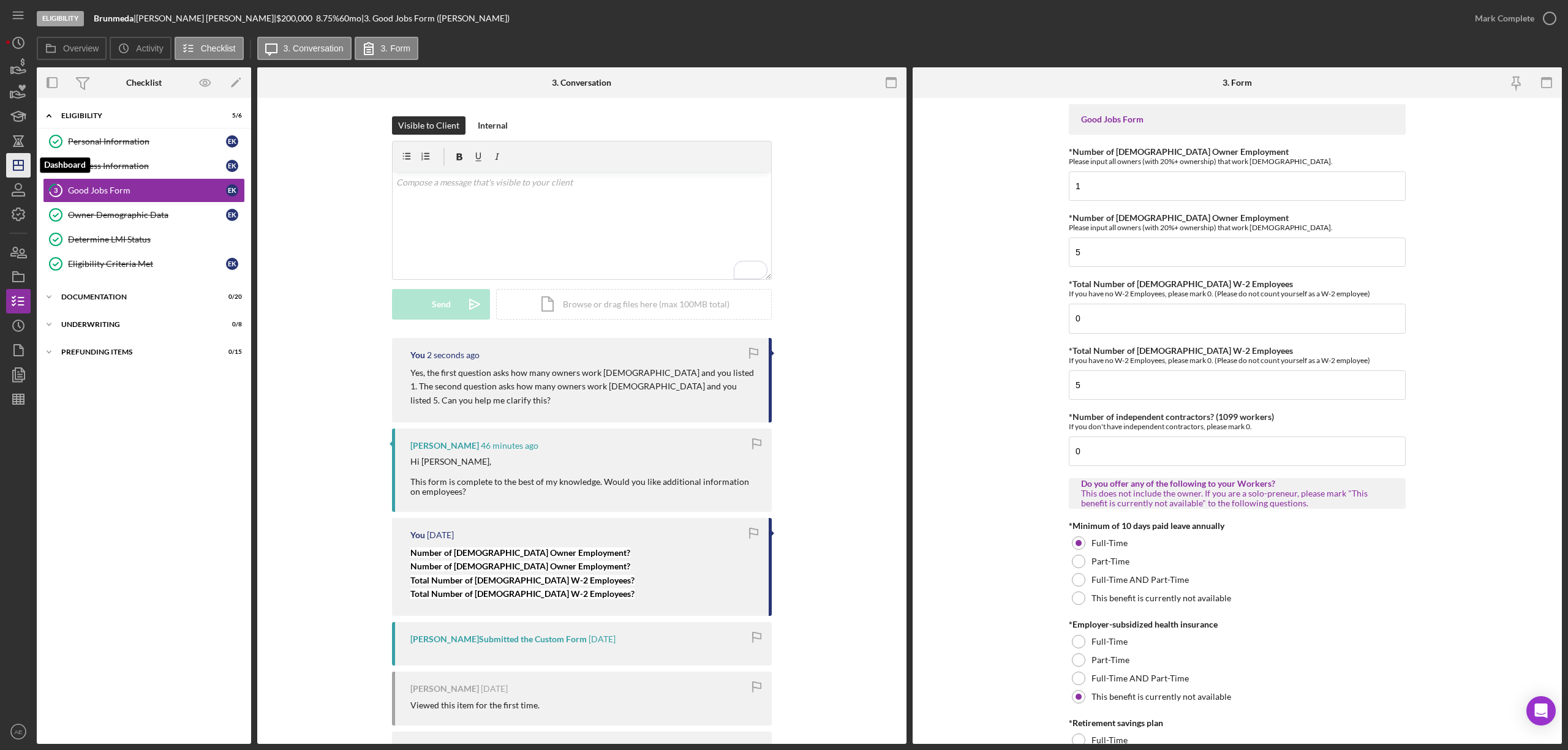
click at [15, 167] on icon "Icon/Dashboard" at bounding box center [18, 165] width 31 height 31
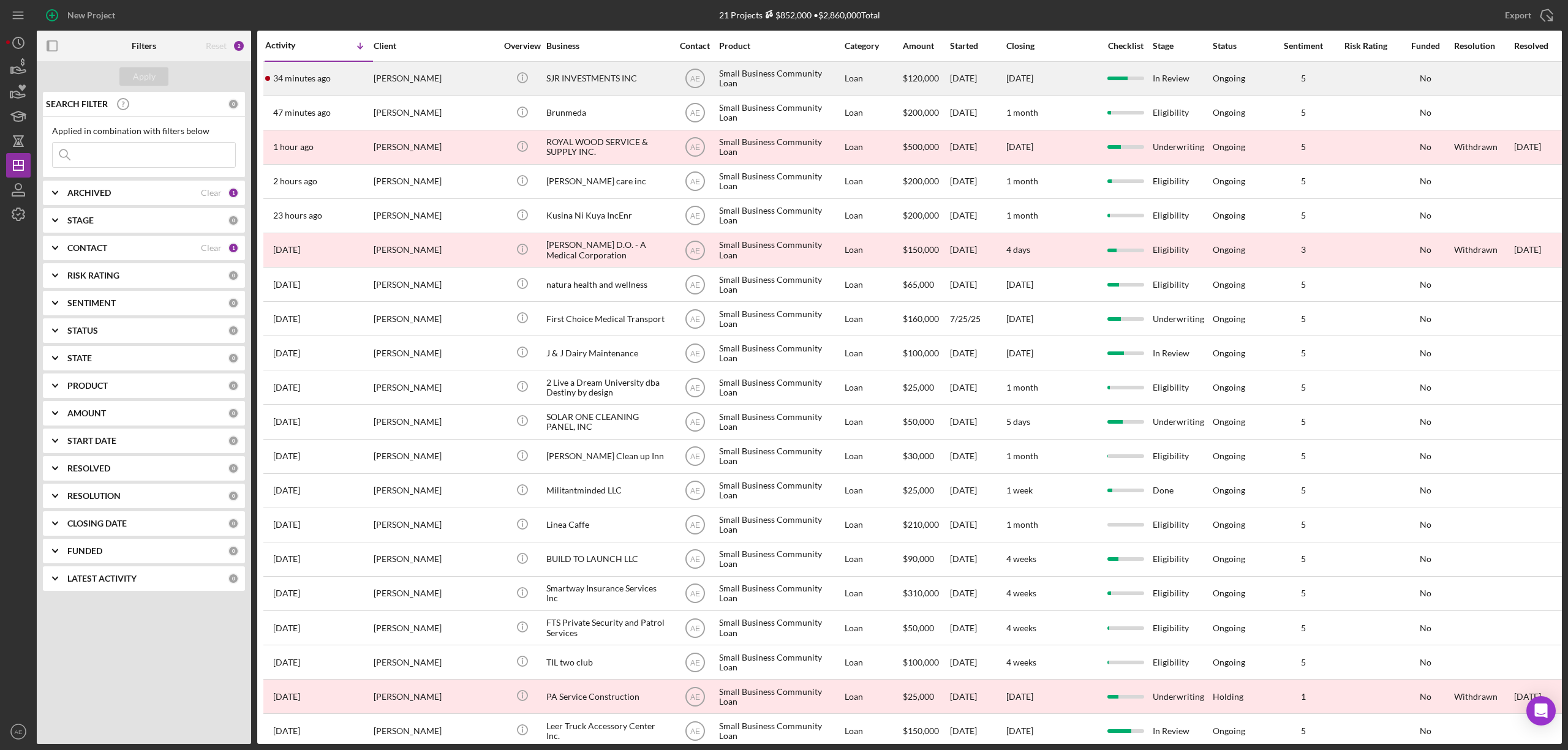
click at [453, 81] on div "[PERSON_NAME]" at bounding box center [434, 79] width 122 height 32
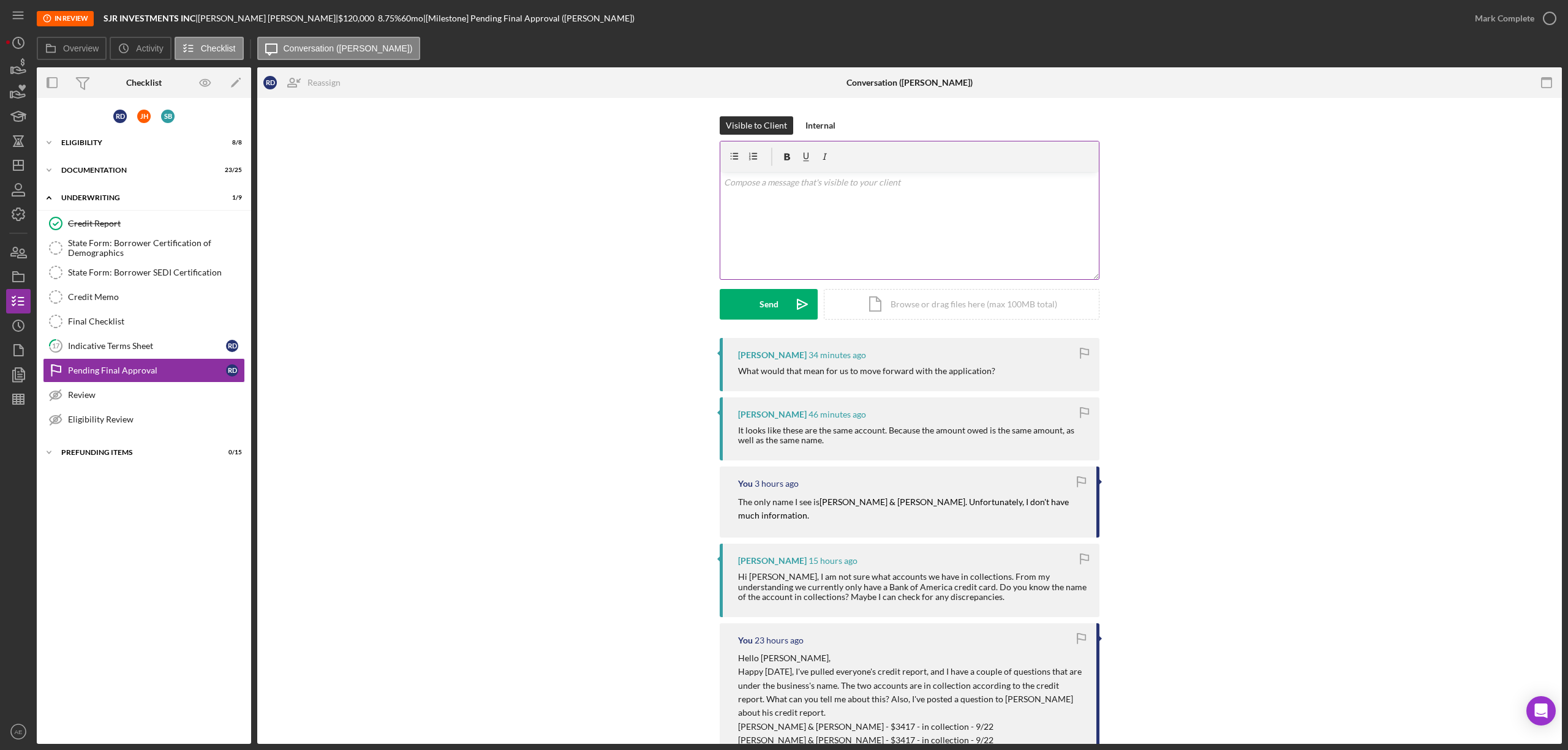
click at [835, 229] on div "v Color teal Color pink Remove color Add row above Add row below Add column bef…" at bounding box center [909, 226] width 379 height 107
click at [766, 317] on div "Send" at bounding box center [769, 304] width 19 height 31
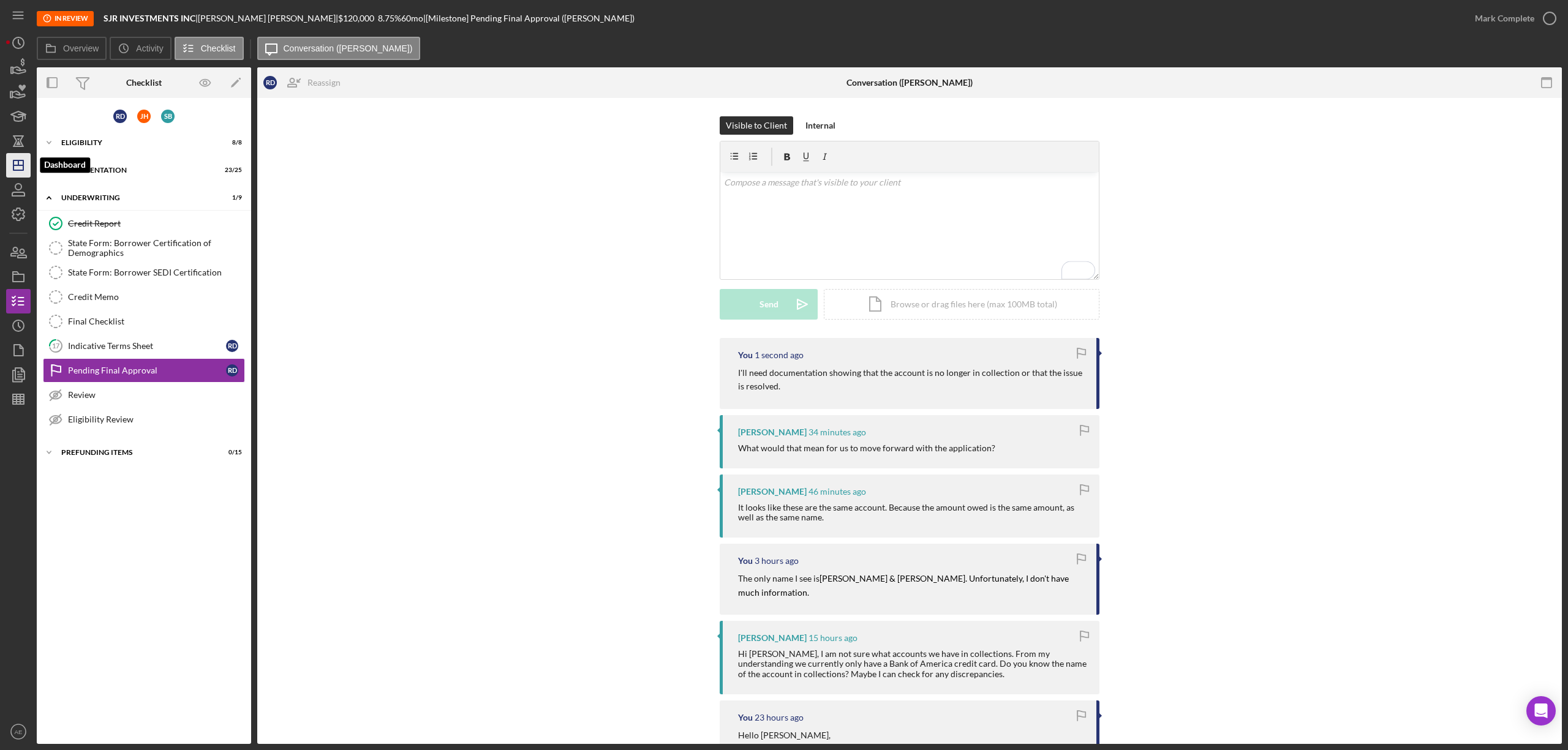
click at [22, 163] on icon "Icon/Dashboard" at bounding box center [18, 165] width 31 height 31
